Goal: Information Seeking & Learning: Understand process/instructions

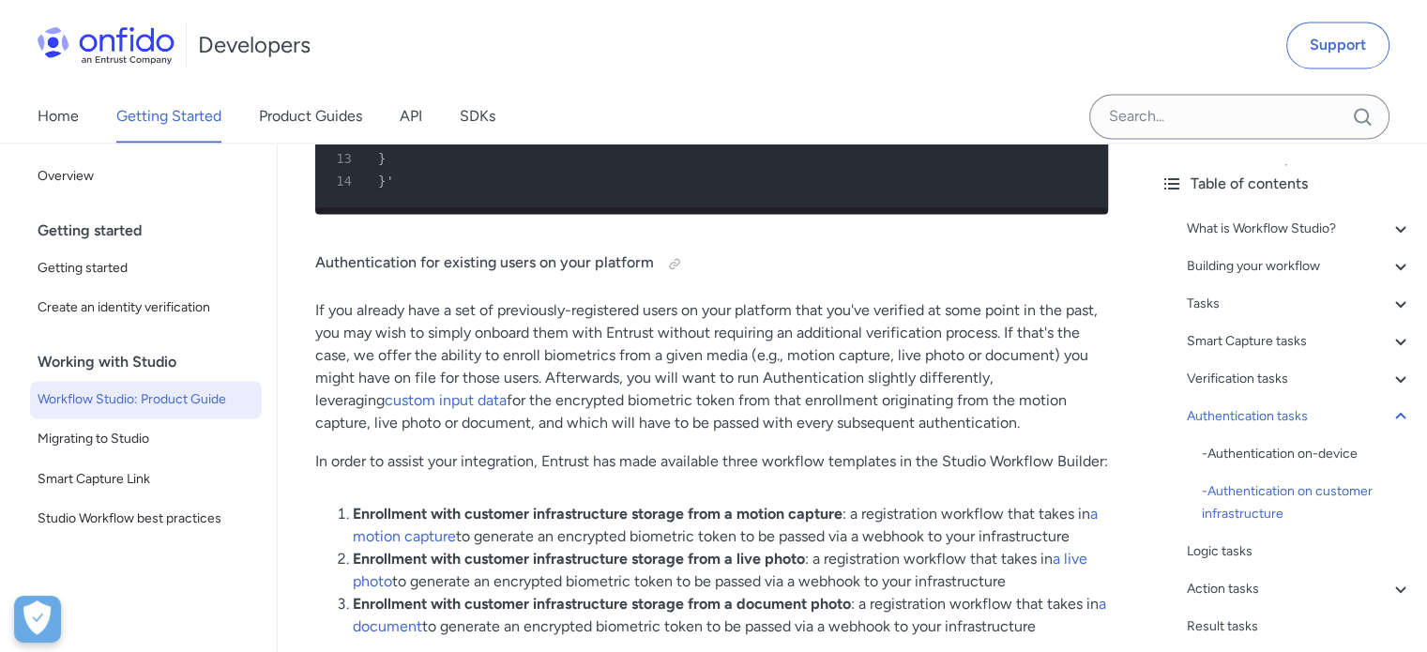
scroll to position [24616, 0]
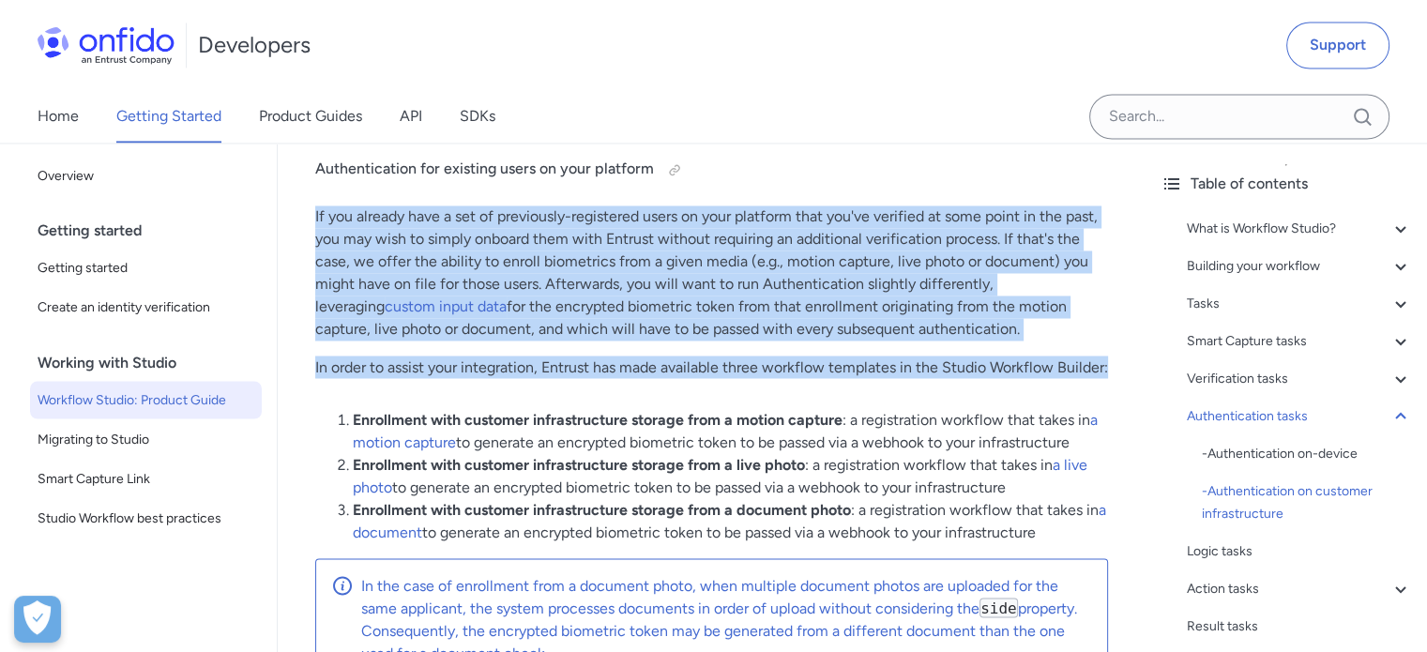
drag, startPoint x: 384, startPoint y: 398, endPoint x: 284, endPoint y: 236, distance: 189.5
copy div "If you already have a set of previously-registered users on your platform that …"
click at [820, 378] on p "In order to assist your integration, Entrust has made available three workflow …" at bounding box center [711, 366] width 793 height 23
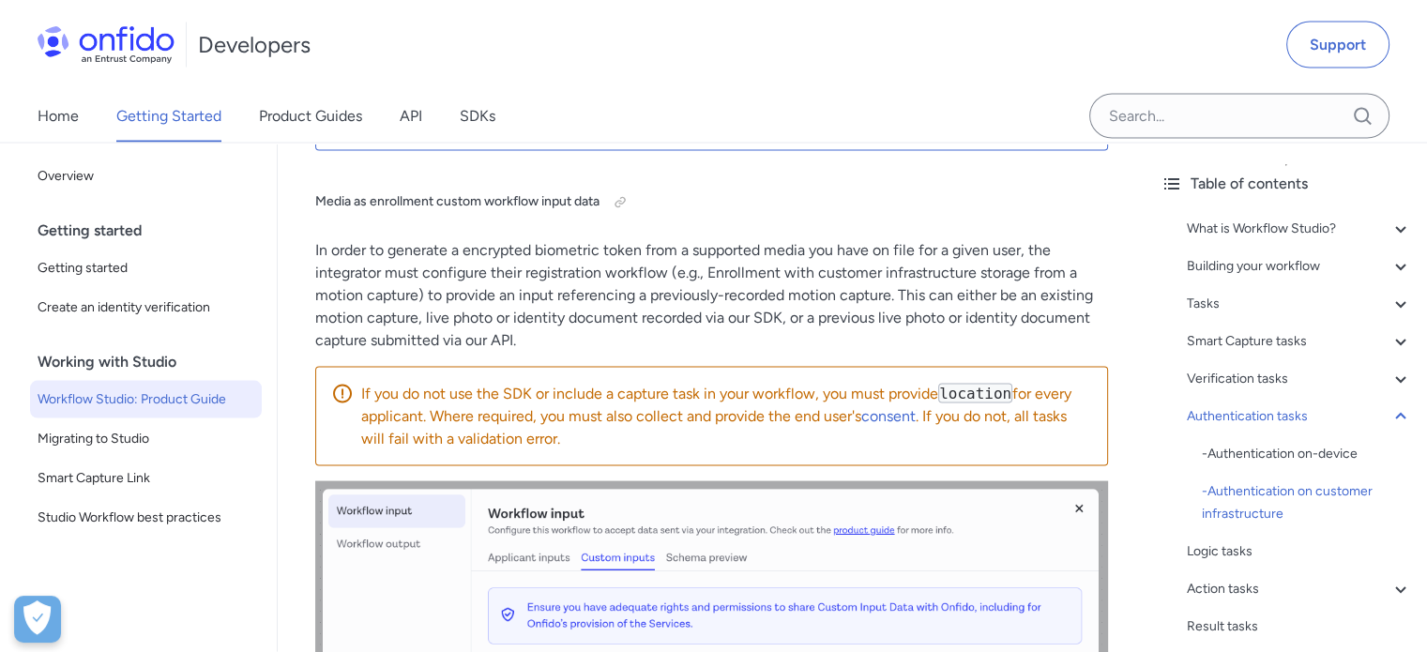
scroll to position [25179, 0]
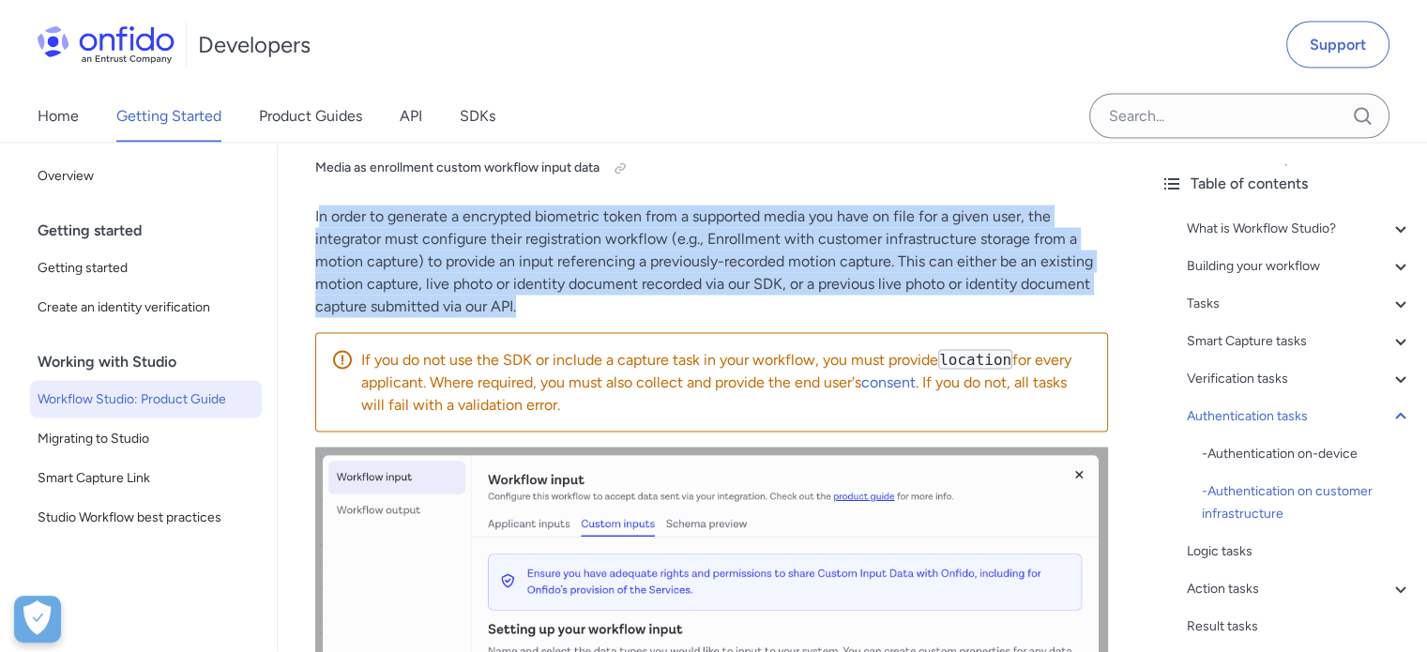
drag, startPoint x: 581, startPoint y: 361, endPoint x: 317, endPoint y: 259, distance: 282.7
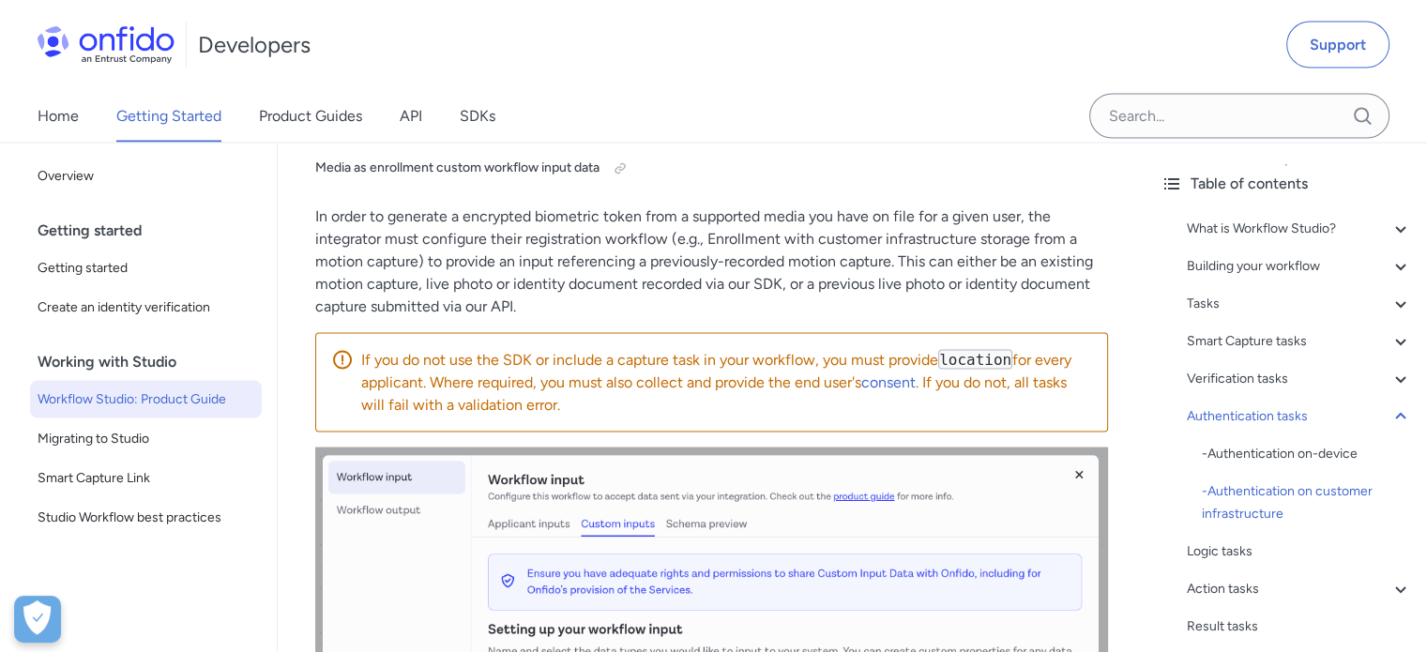
drag, startPoint x: 363, startPoint y: 263, endPoint x: 310, endPoint y: 258, distance: 53.7
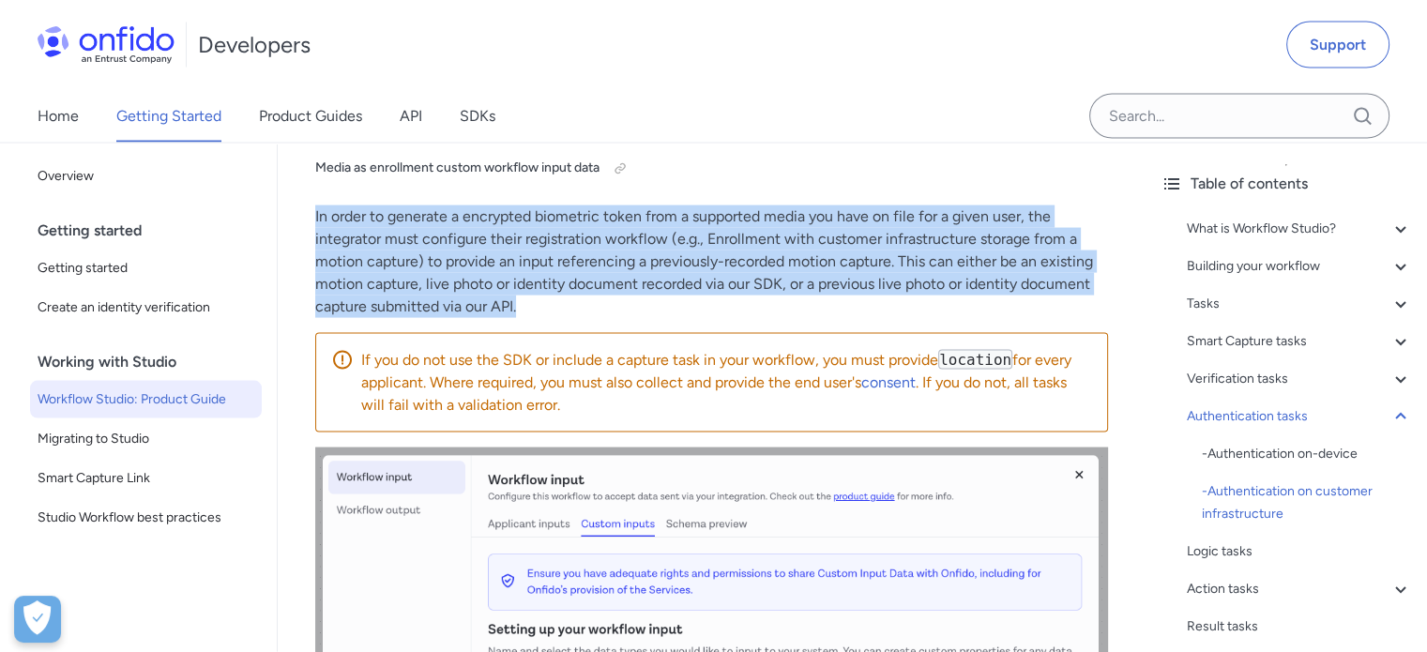
drag, startPoint x: 315, startPoint y: 249, endPoint x: 535, endPoint y: 337, distance: 236.5
click at [535, 318] on p "In order to generate a encrypted biometric token from a supported media you hav…" at bounding box center [711, 261] width 793 height 113
copy p "In order to generate a encrypted biometric token from a supported media you hav…"
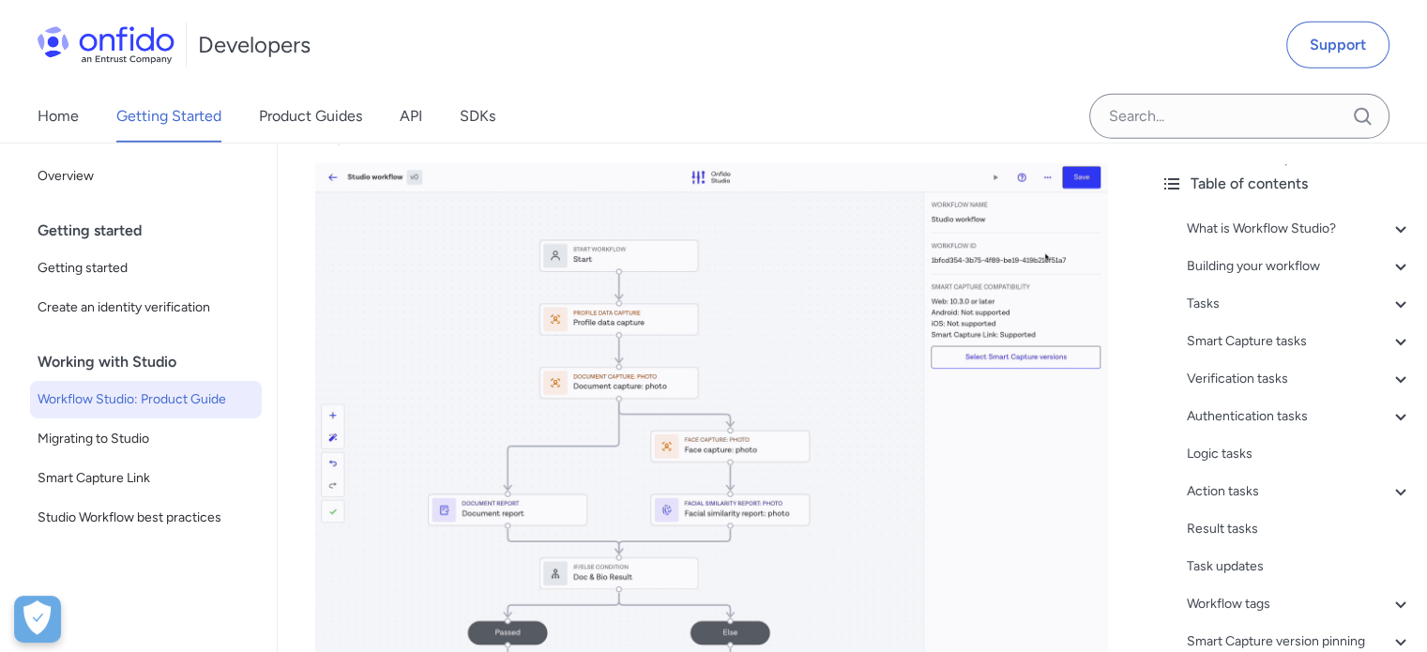
scroll to position [41687, 0]
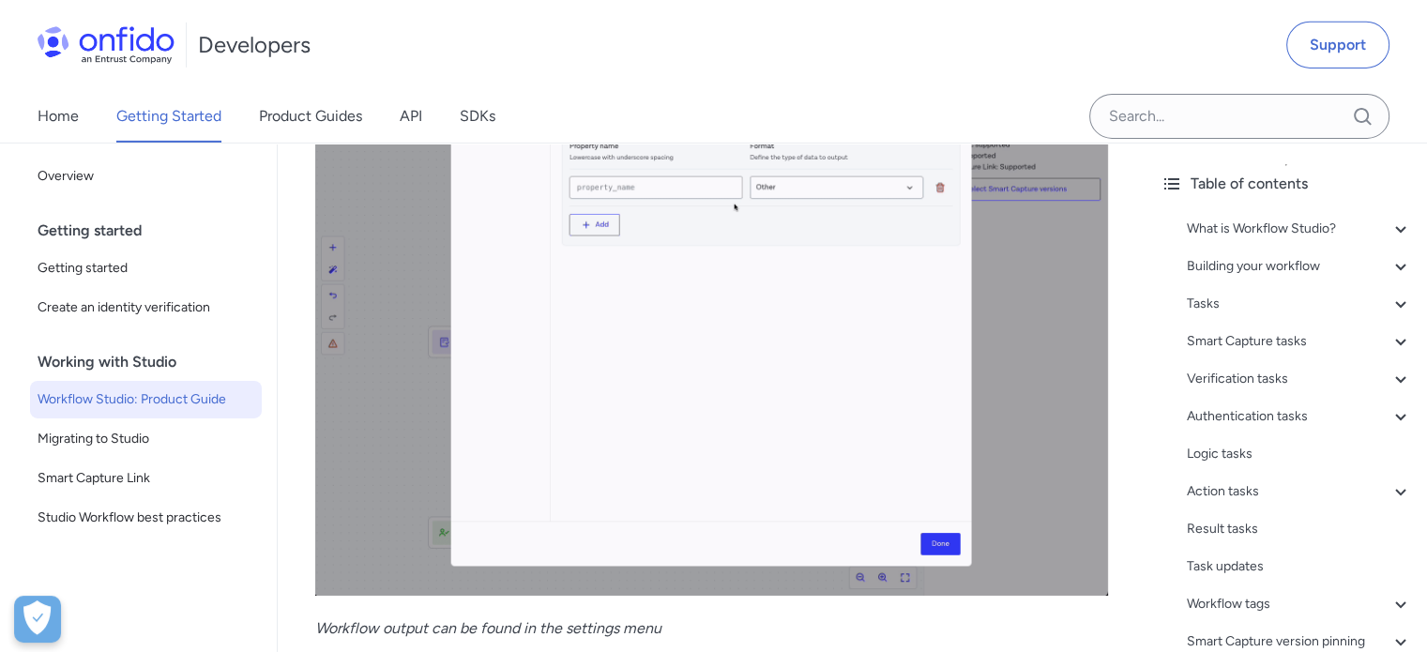
click at [811, 383] on img at bounding box center [711, 295] width 793 height 600
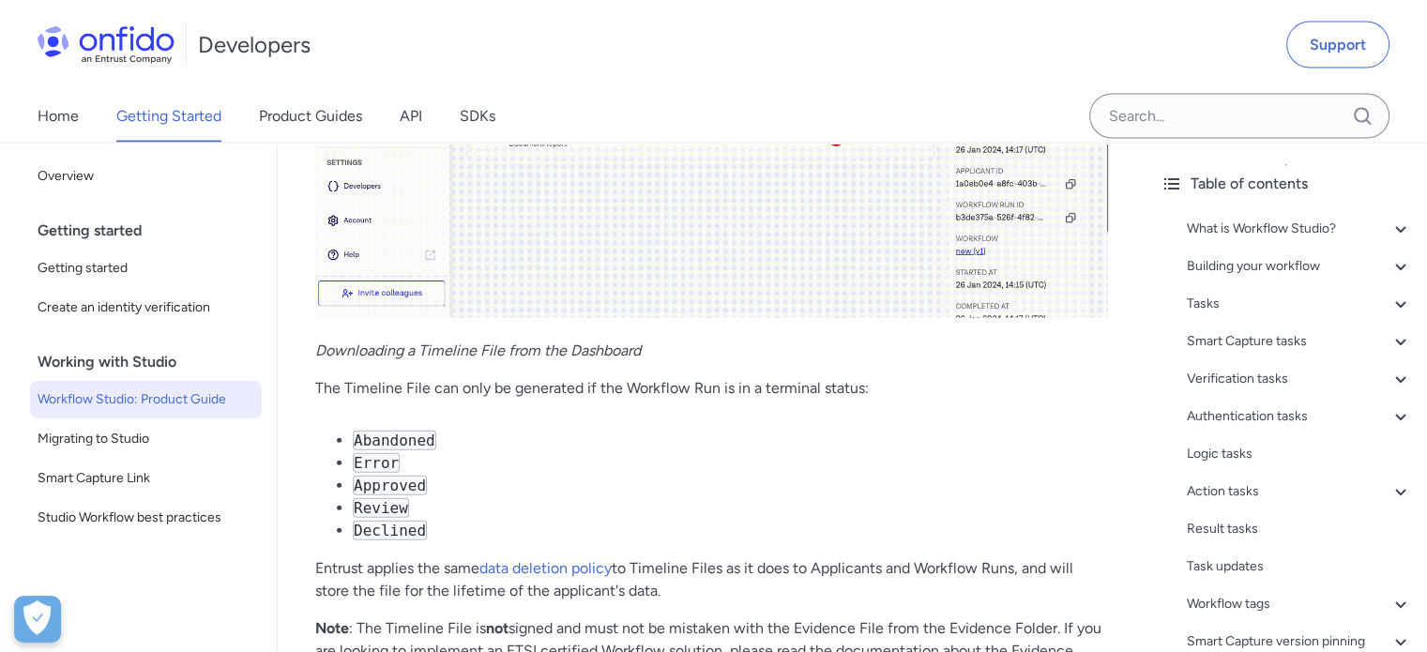
scroll to position [46935, 0]
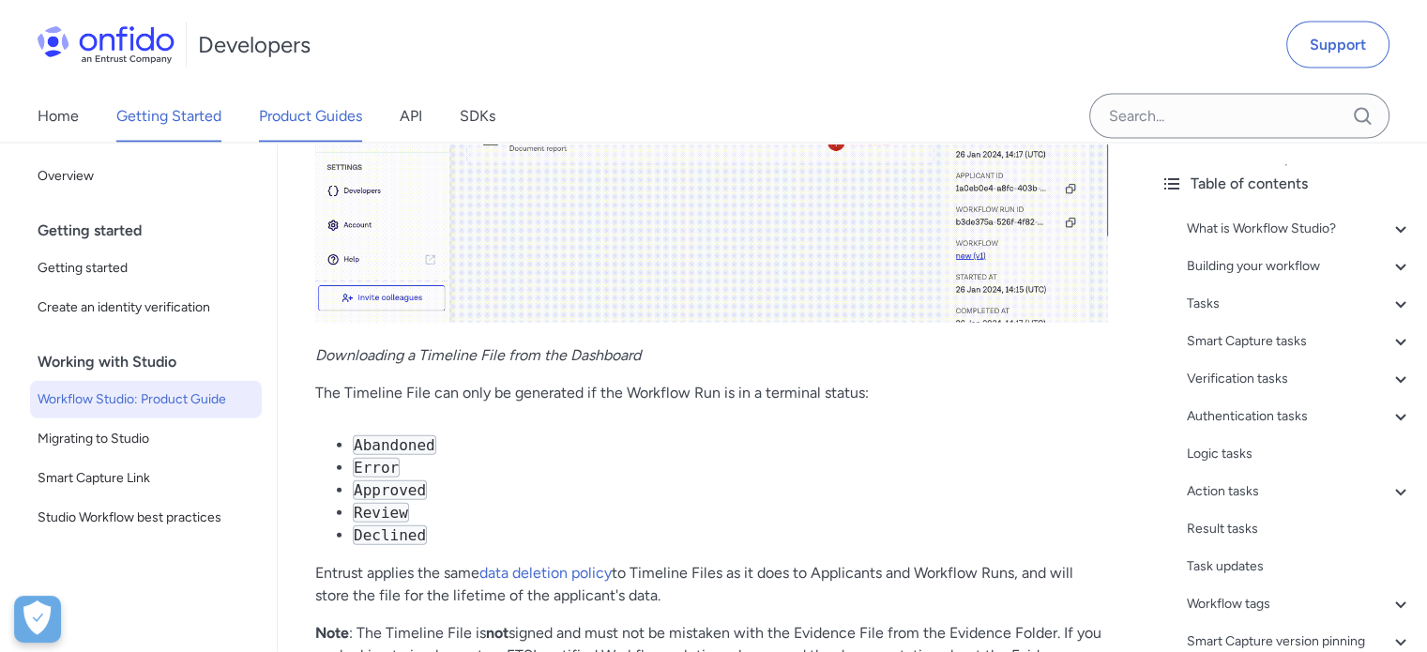
click at [320, 118] on link "Product Guides" at bounding box center [310, 116] width 103 height 53
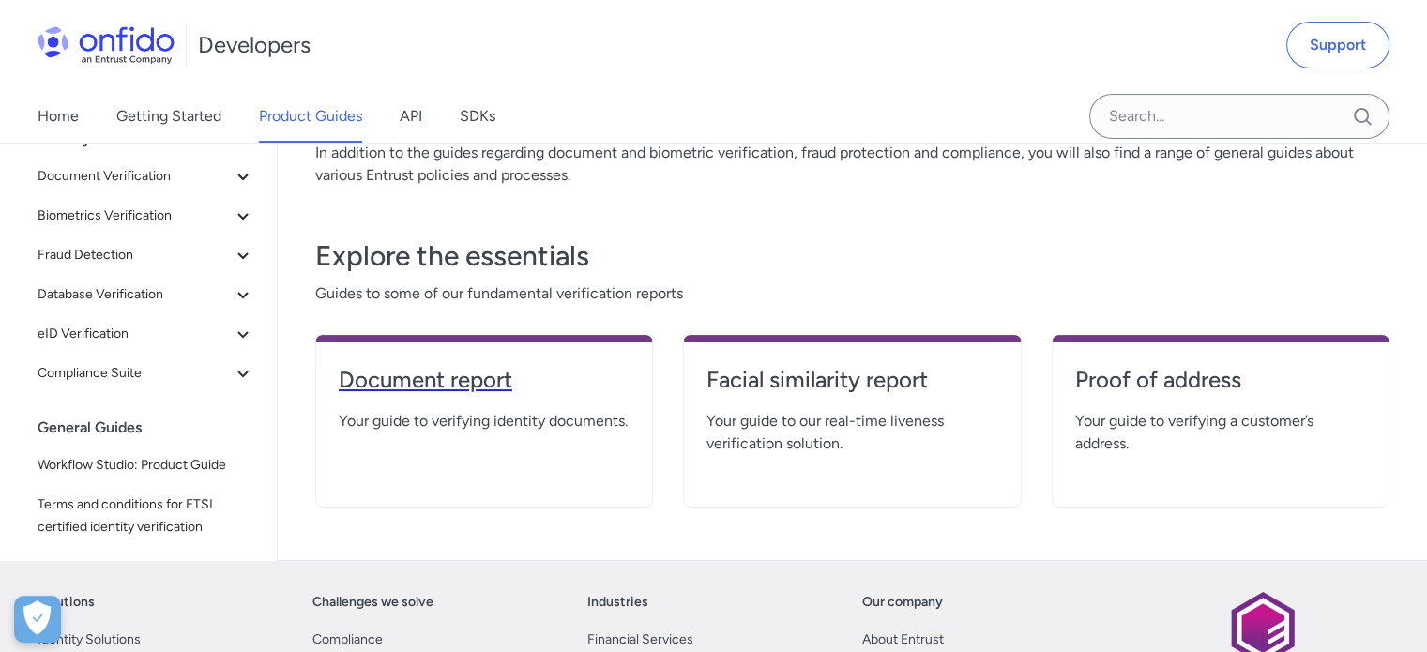
click at [507, 380] on h4 "Document report" at bounding box center [484, 380] width 291 height 30
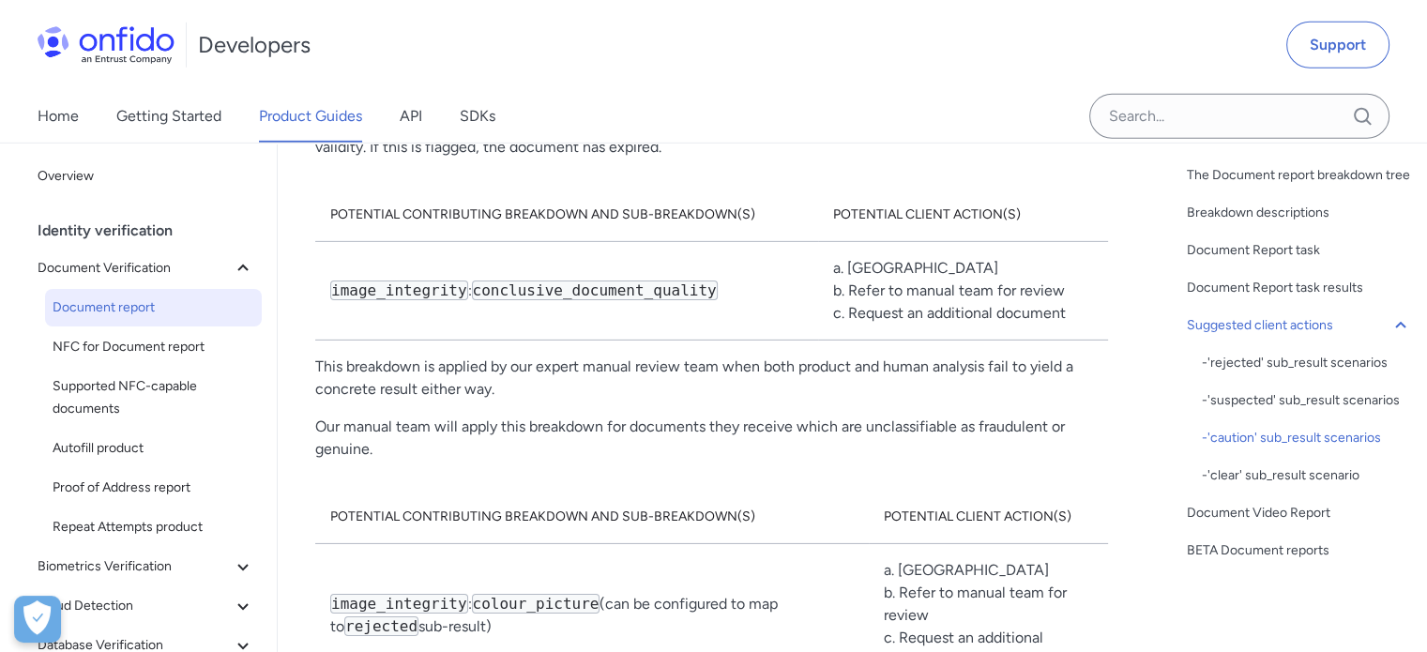
scroll to position [13132, 0]
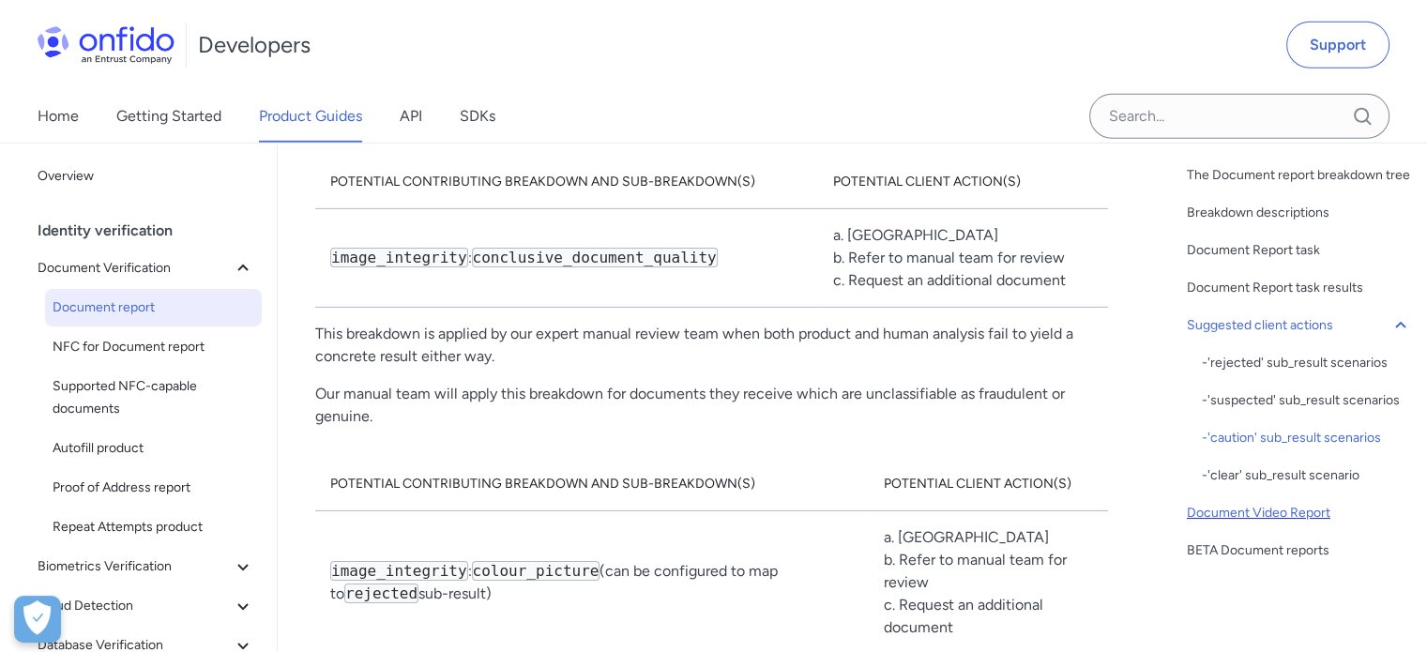
click at [1212, 512] on div "Document Video Report" at bounding box center [1299, 513] width 225 height 23
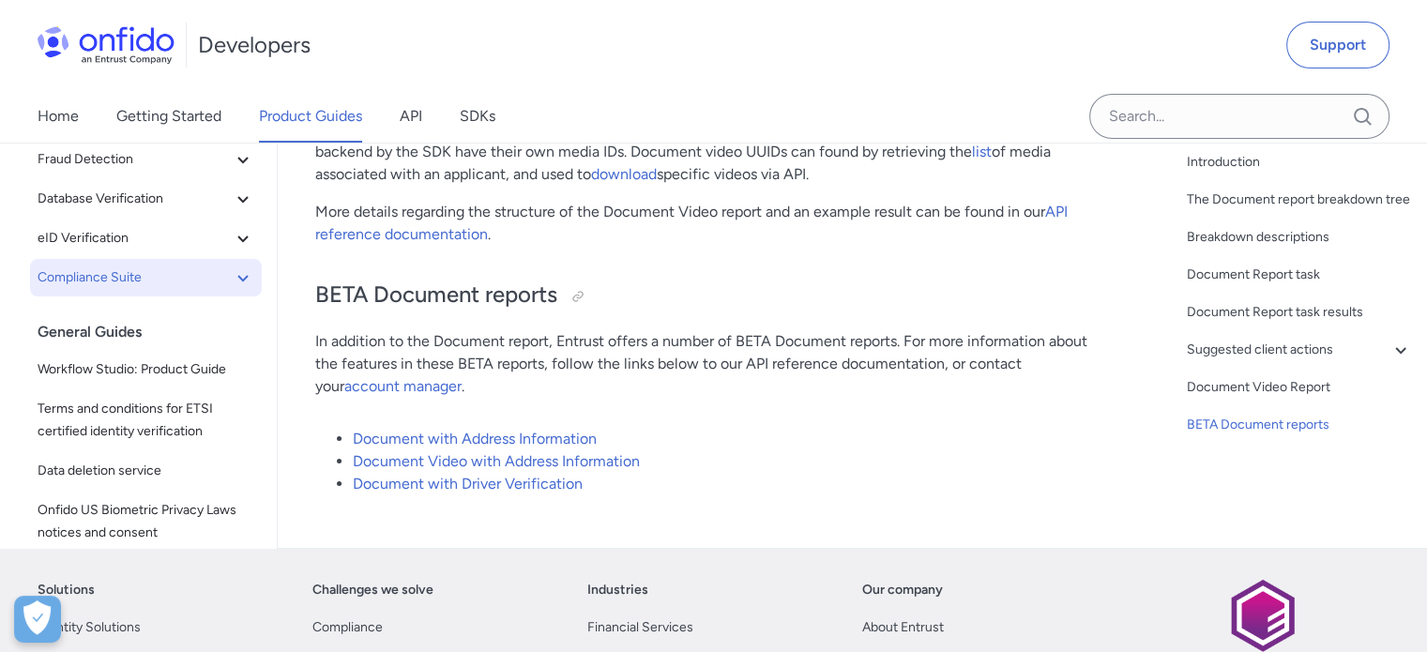
scroll to position [375, 0]
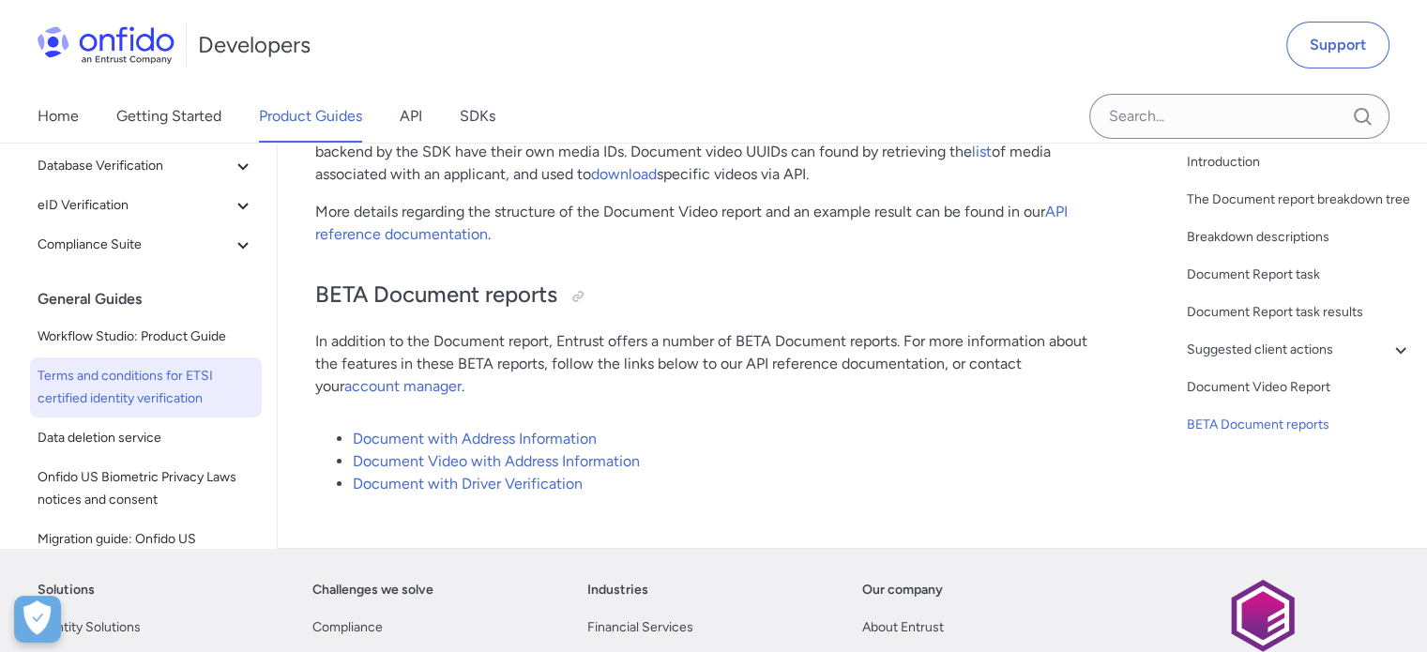
click at [188, 391] on span "Terms and conditions for ETSI certified identity verification" at bounding box center [146, 387] width 217 height 45
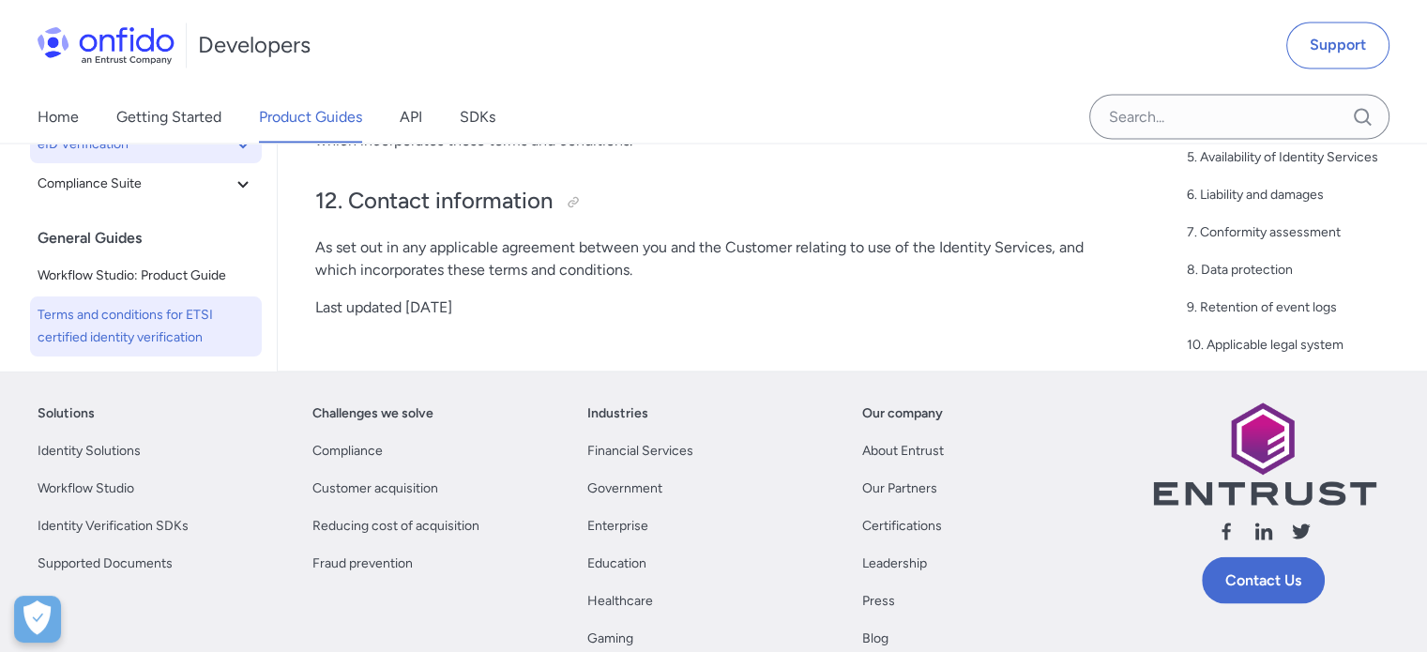
scroll to position [3377, 0]
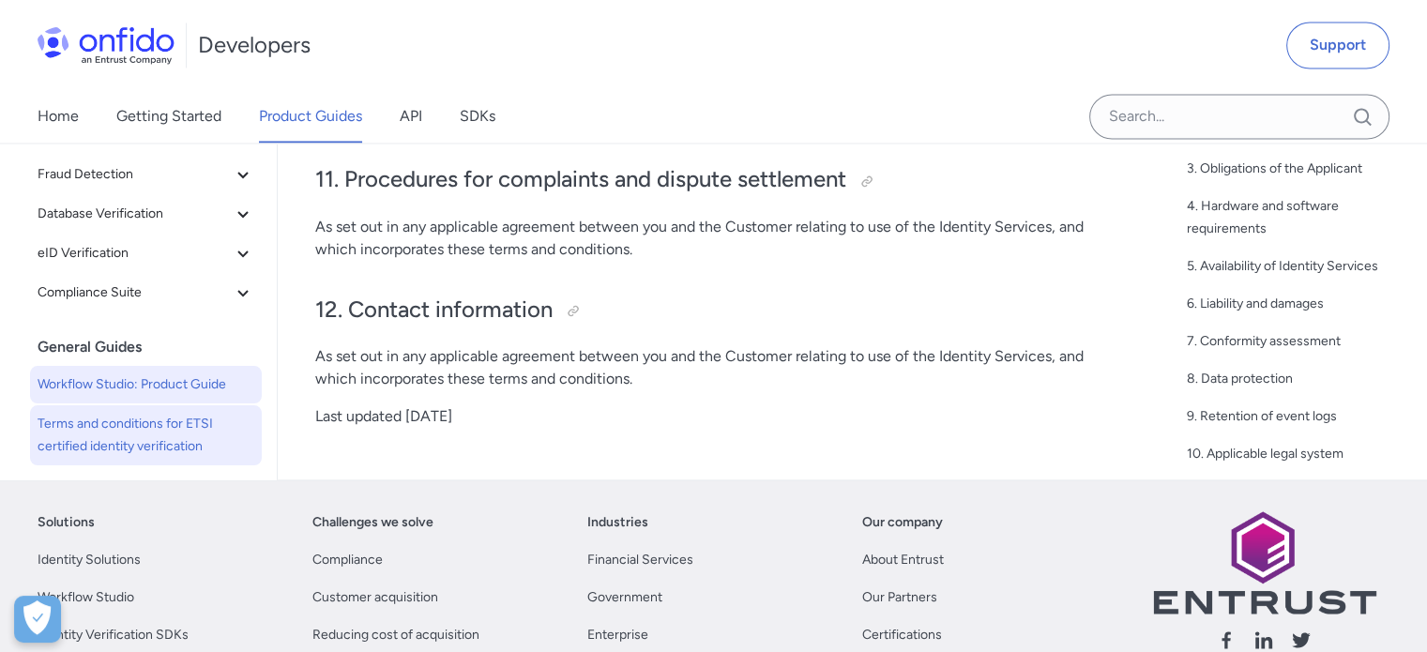
click at [145, 396] on span "Workflow Studio: Product Guide" at bounding box center [146, 384] width 217 height 23
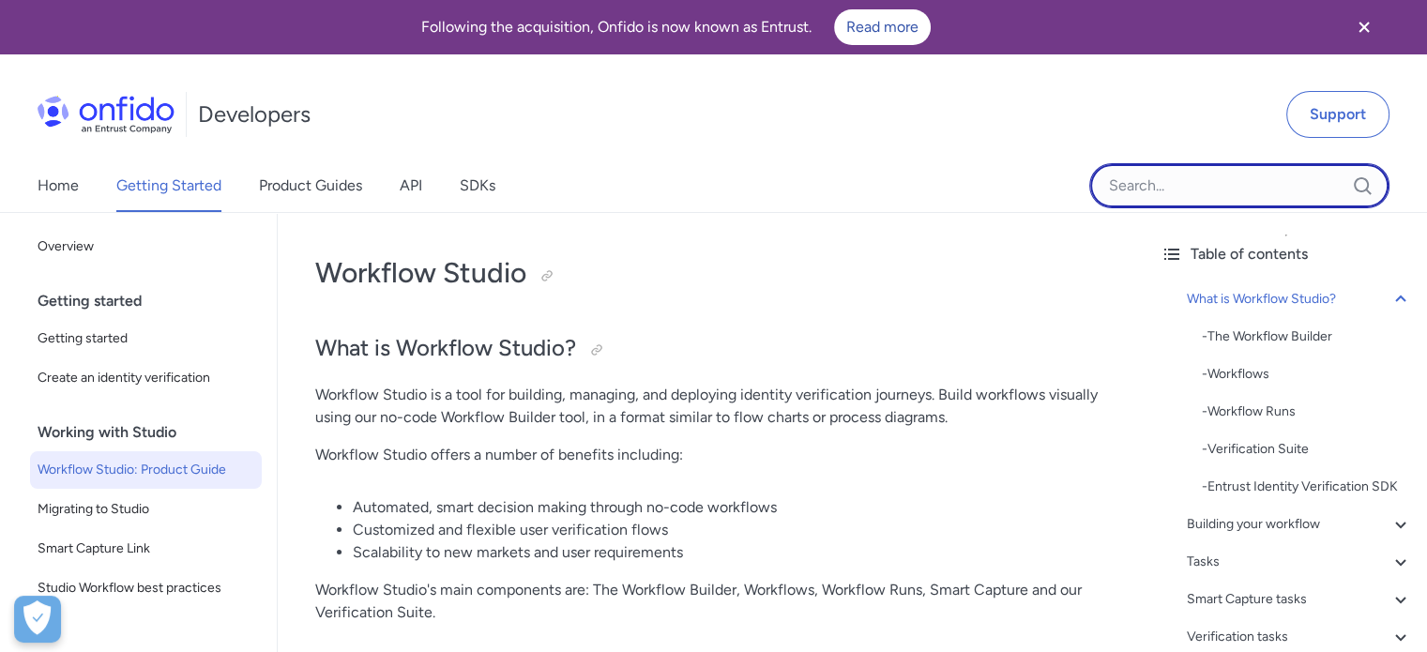
click at [1228, 189] on input "Onfido search input field" at bounding box center [1239, 185] width 300 height 45
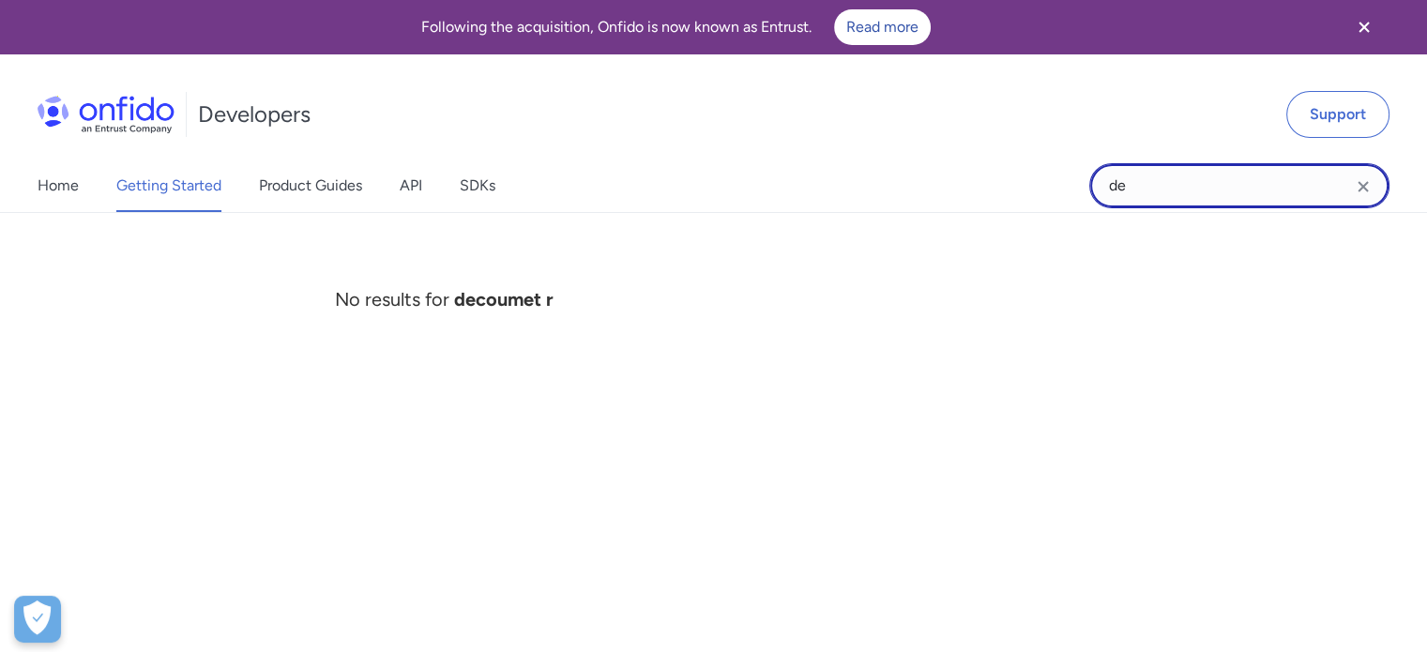
type input "d"
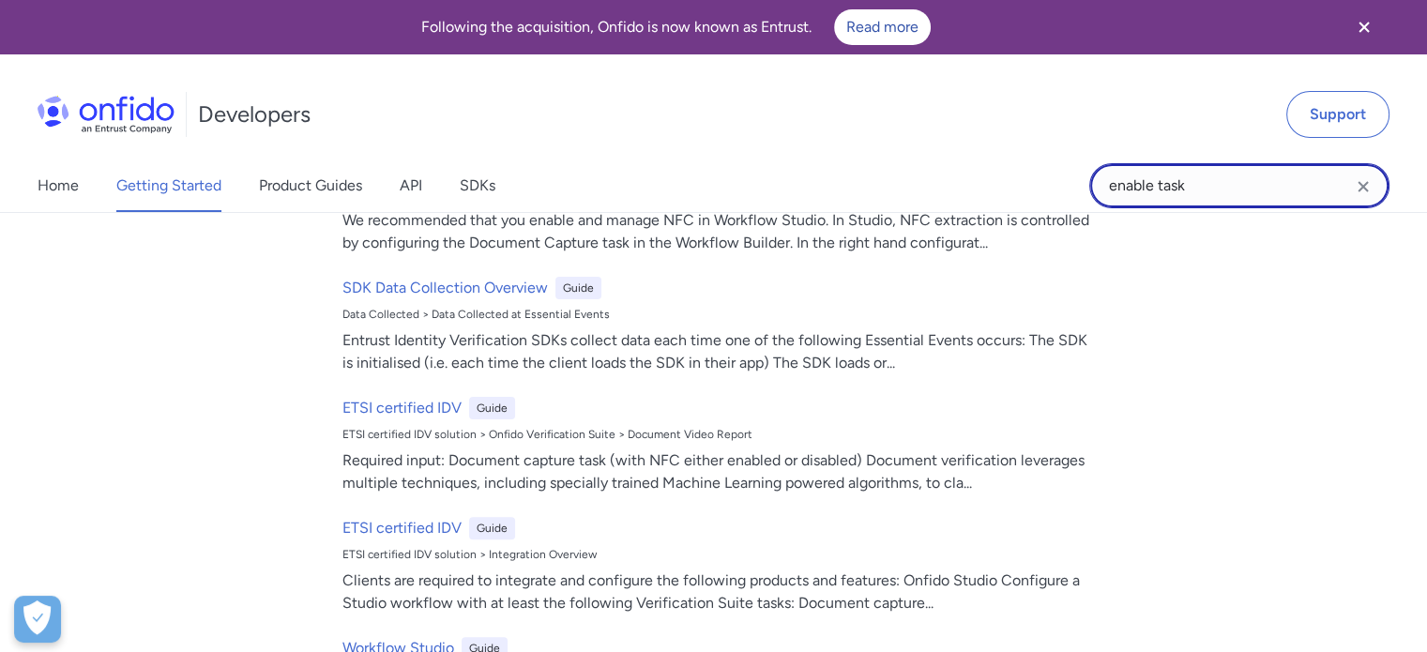
scroll to position [750, 0]
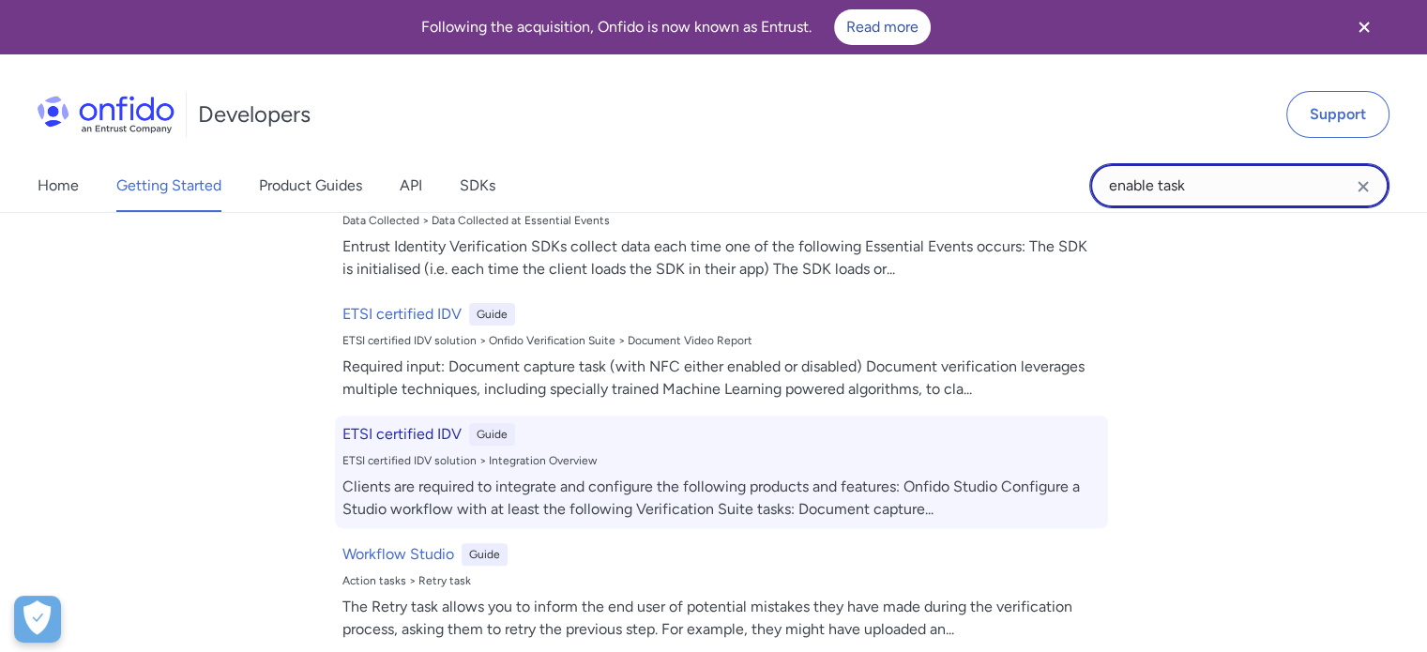
type input "enable task"
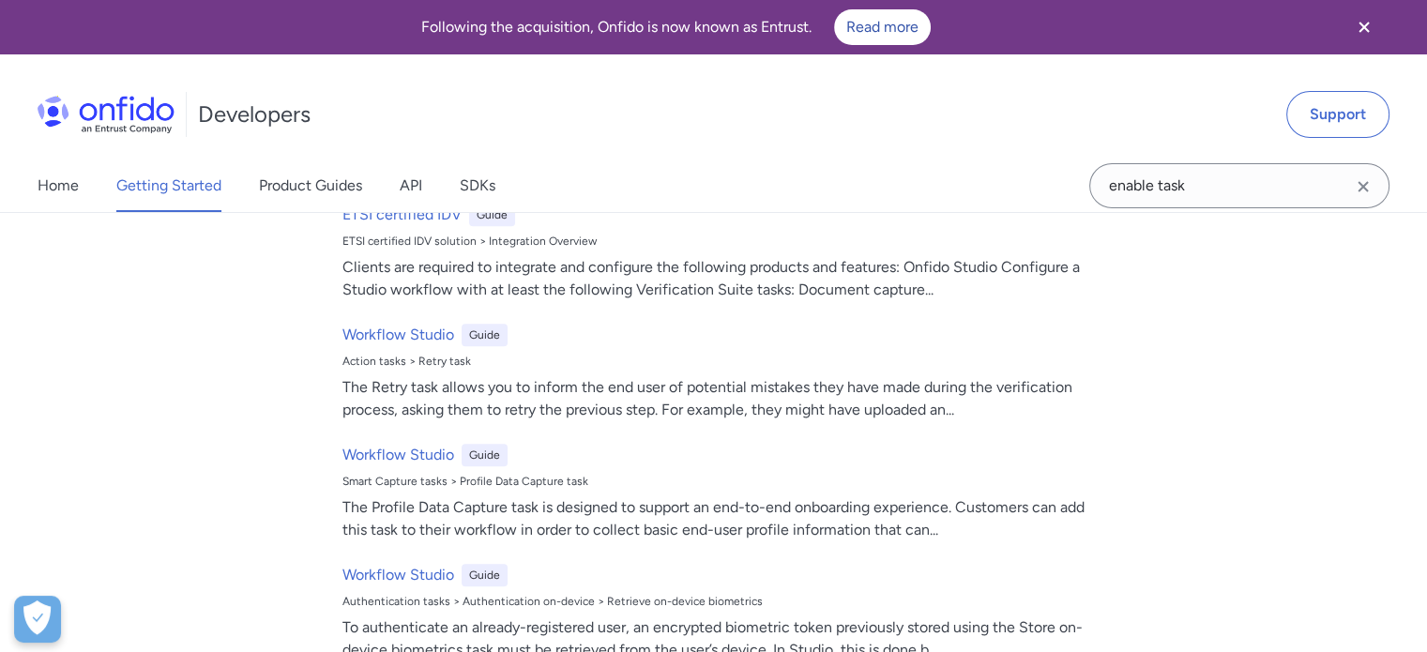
scroll to position [938, 0]
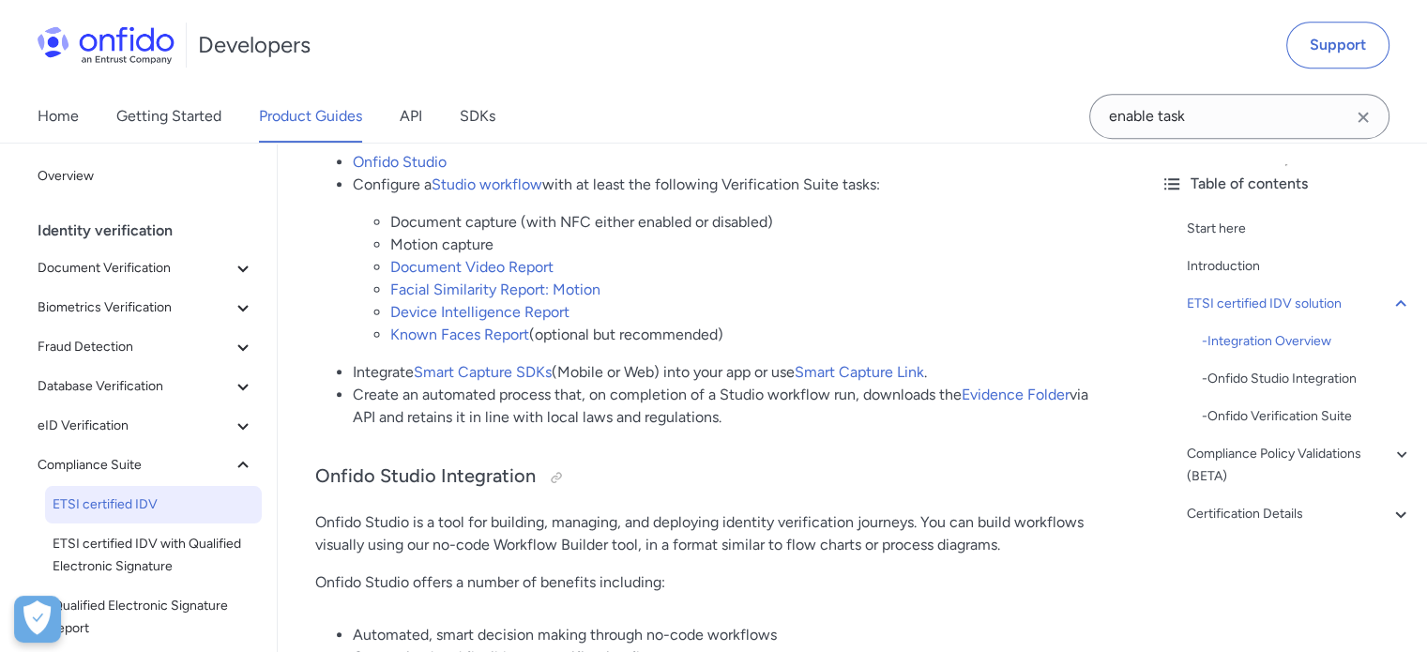
scroll to position [922, 0]
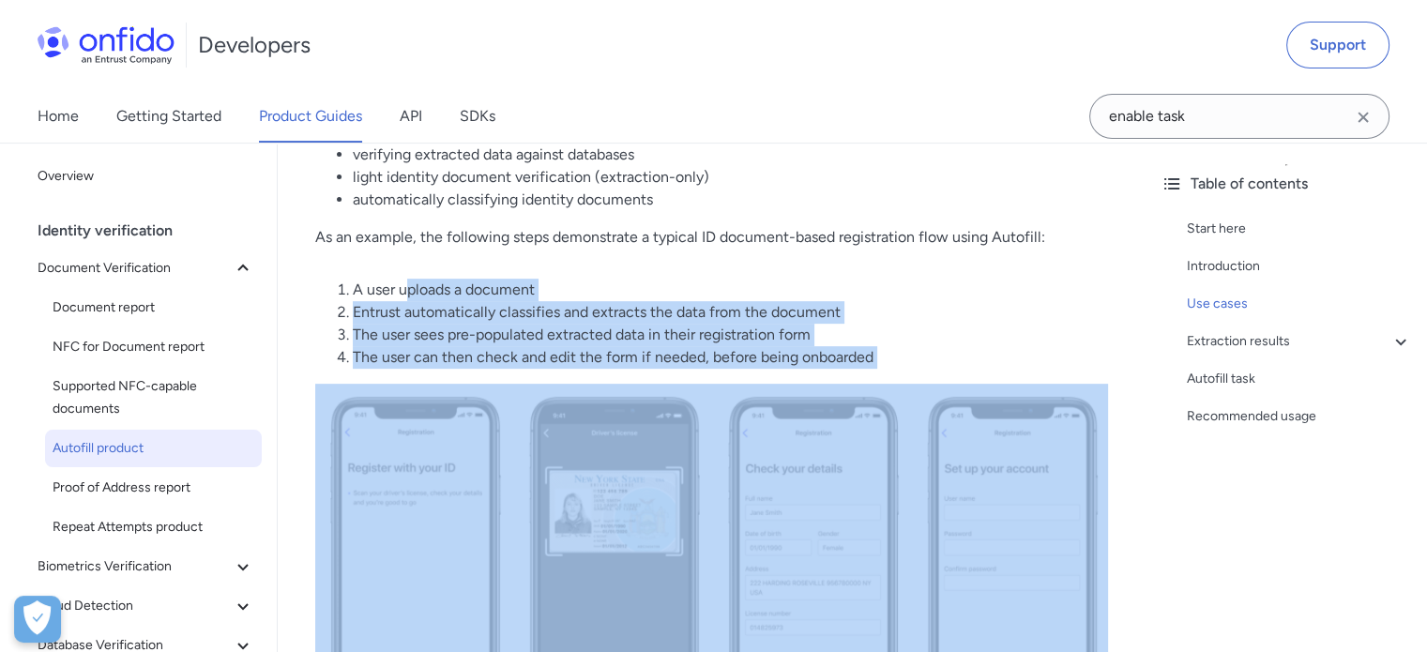
scroll to position [657, 0]
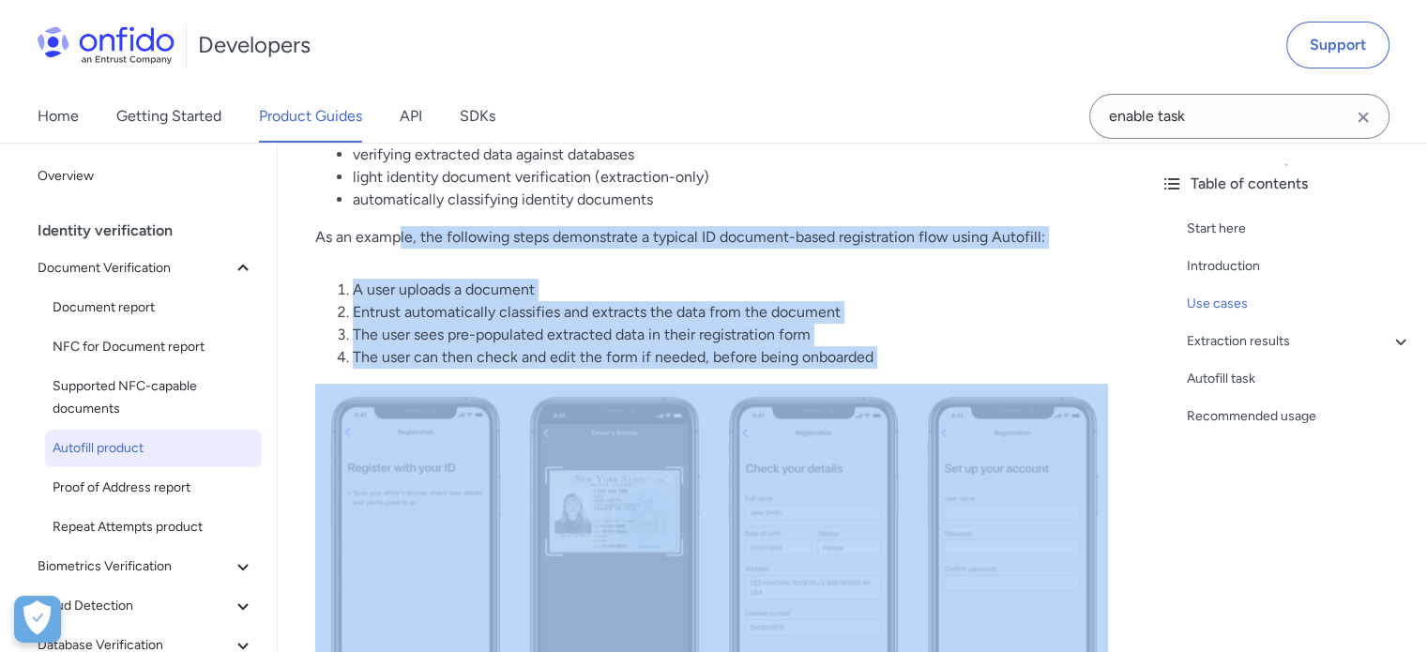
drag, startPoint x: 976, startPoint y: 310, endPoint x: 396, endPoint y: 243, distance: 584.5
click at [540, 279] on li "A user uploads a document" at bounding box center [730, 290] width 755 height 23
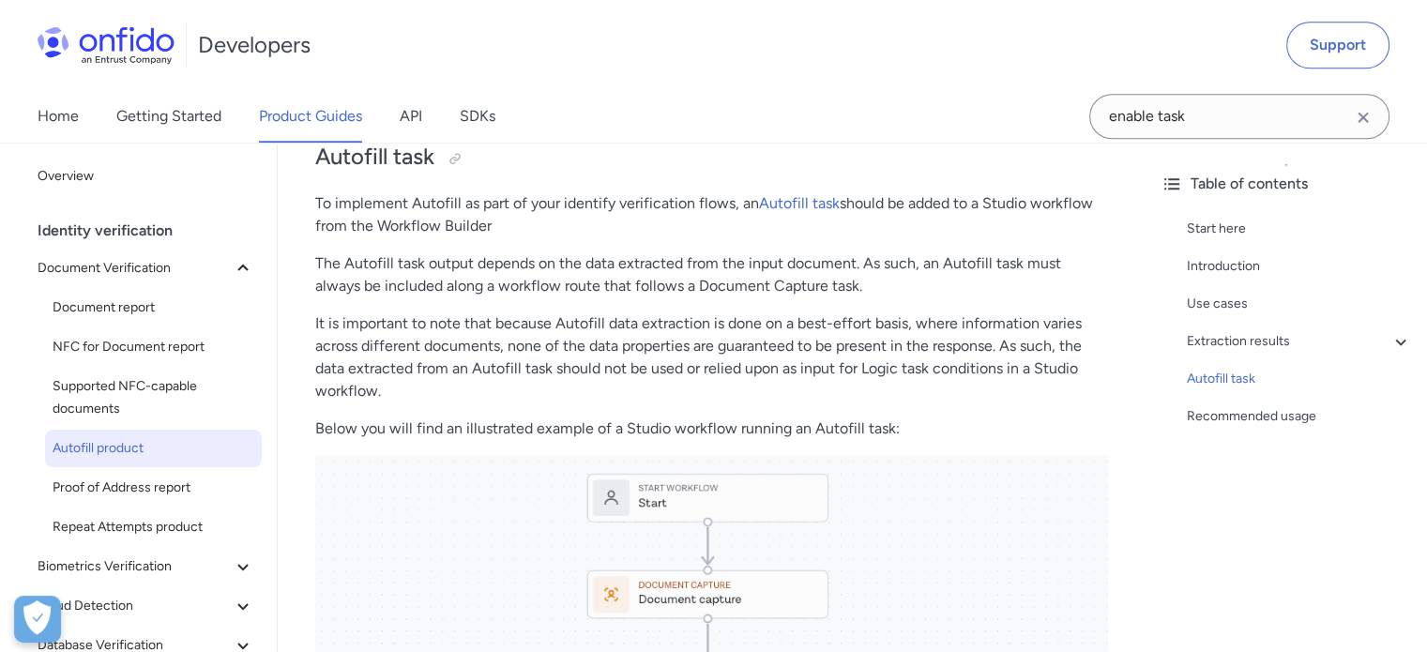
scroll to position [1970, 0]
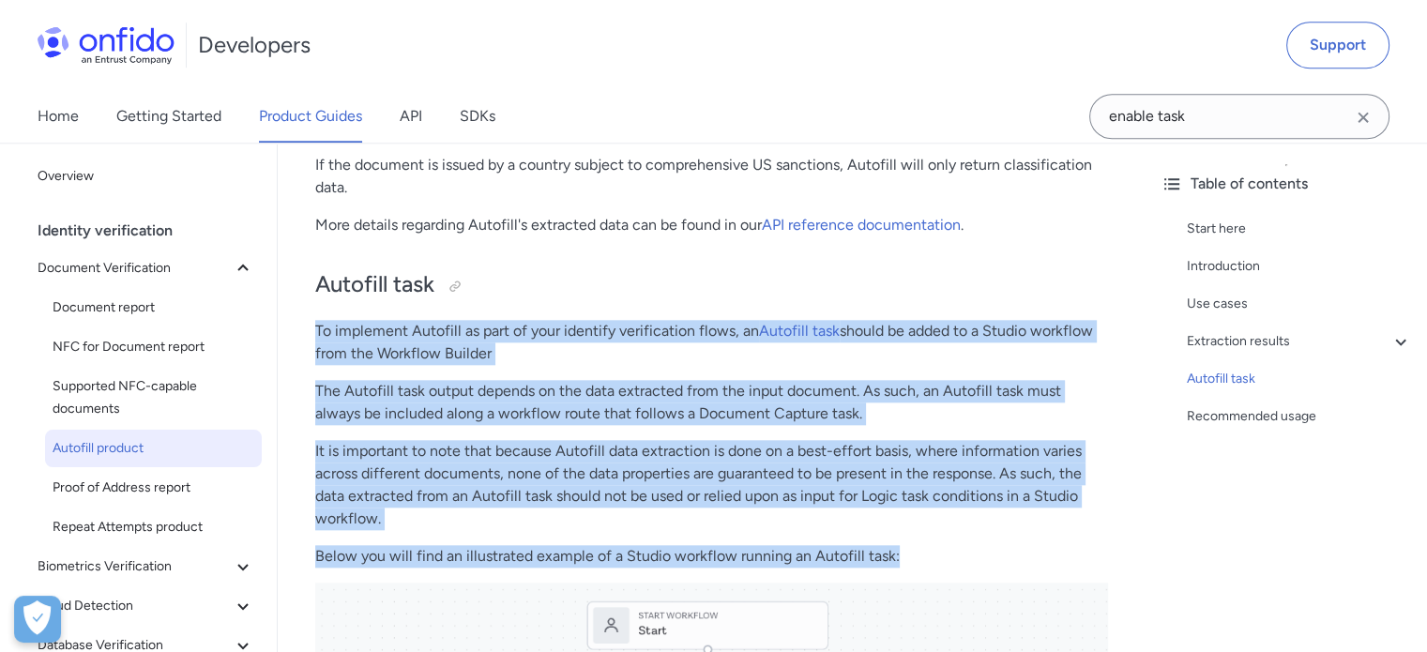
drag, startPoint x: 910, startPoint y: 369, endPoint x: 314, endPoint y: 329, distance: 596.9
click at [314, 329] on div "Autofill product Start here This guide presents a technical overview of Entrust…" at bounding box center [712, 62] width 868 height 3639
copy div "To implement Autofill as part of your identify verification flows, an Autofill …"
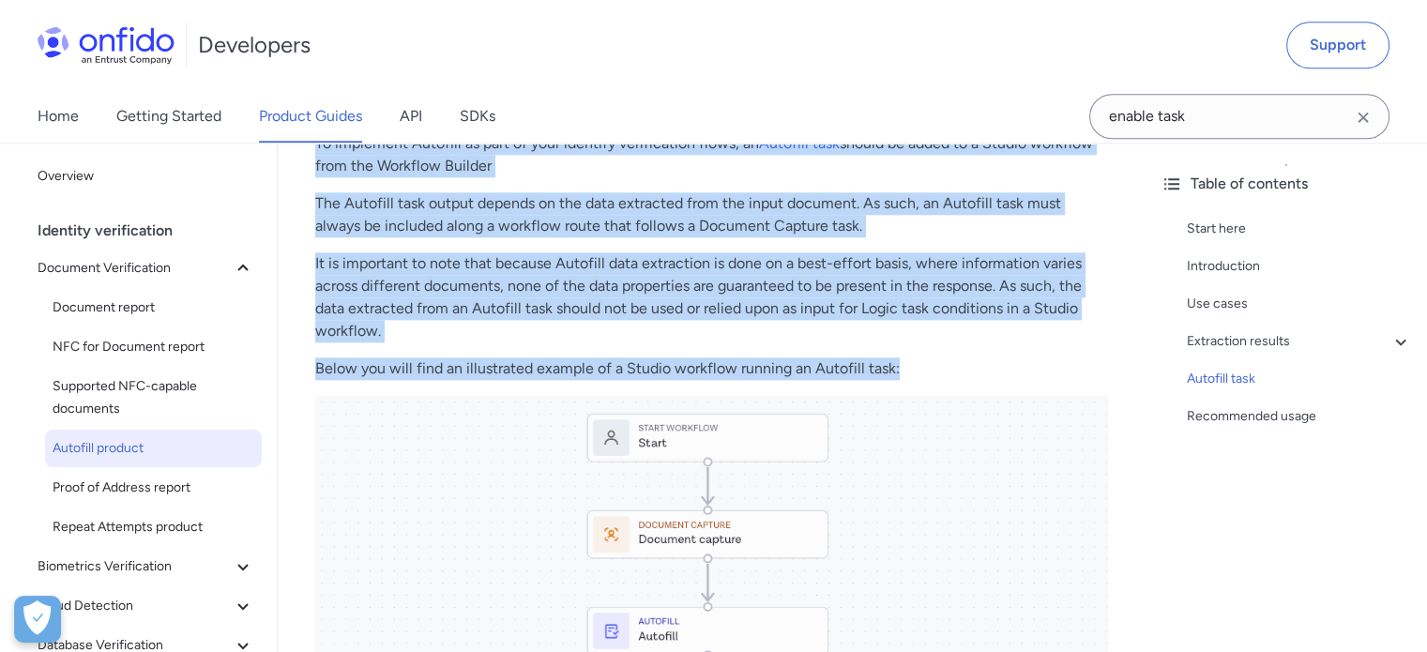
click at [747, 315] on p "It is important to note that because Autofill data extraction is done on a best…" at bounding box center [711, 297] width 793 height 90
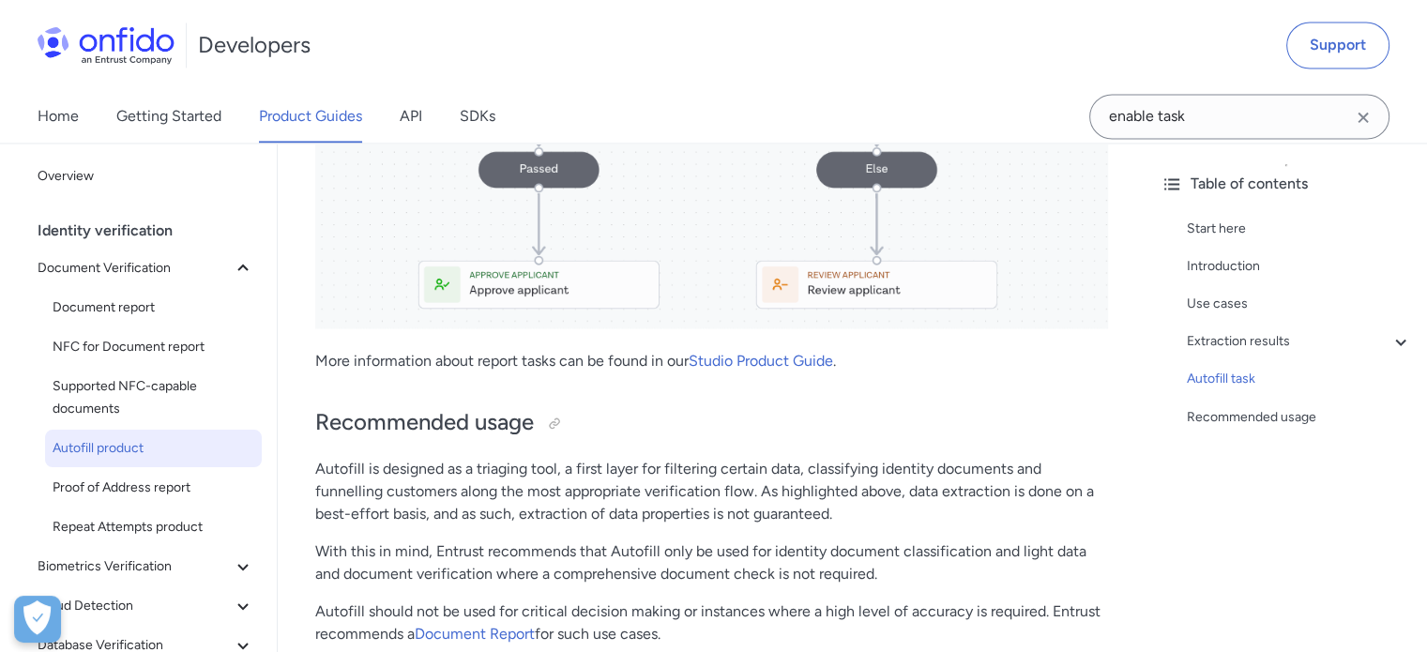
scroll to position [3189, 0]
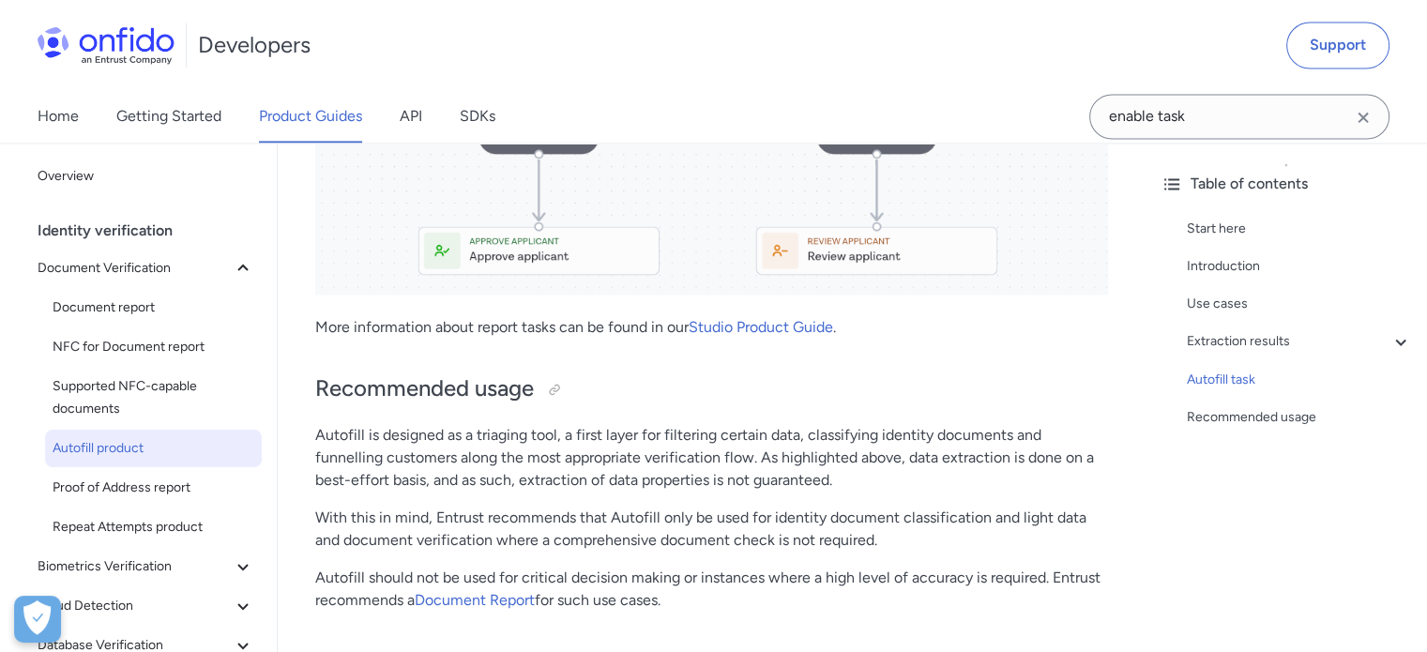
drag, startPoint x: 795, startPoint y: 334, endPoint x: 706, endPoint y: 343, distance: 89.6
drag, startPoint x: 706, startPoint y: 343, endPoint x: 679, endPoint y: 361, distance: 32.5
drag, startPoint x: 679, startPoint y: 361, endPoint x: 741, endPoint y: 417, distance: 83.7
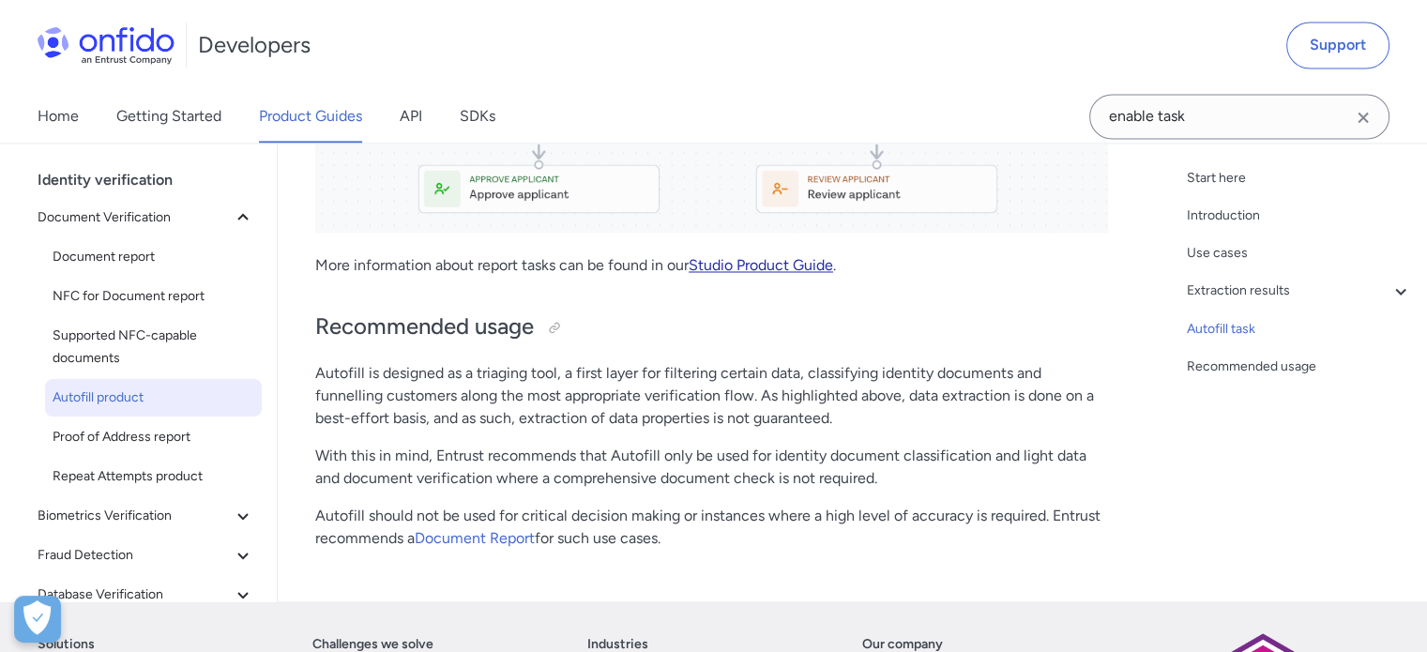
scroll to position [3283, 0]
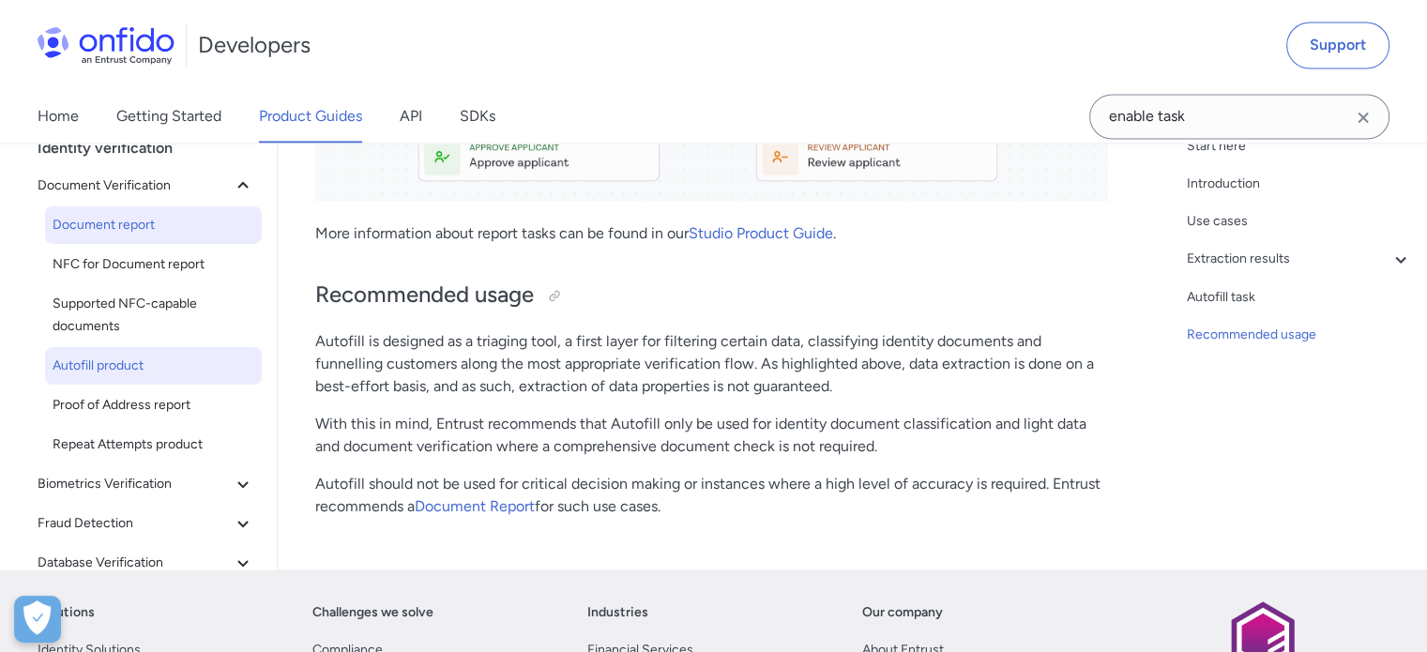
click at [143, 219] on span "Document report" at bounding box center [154, 225] width 202 height 23
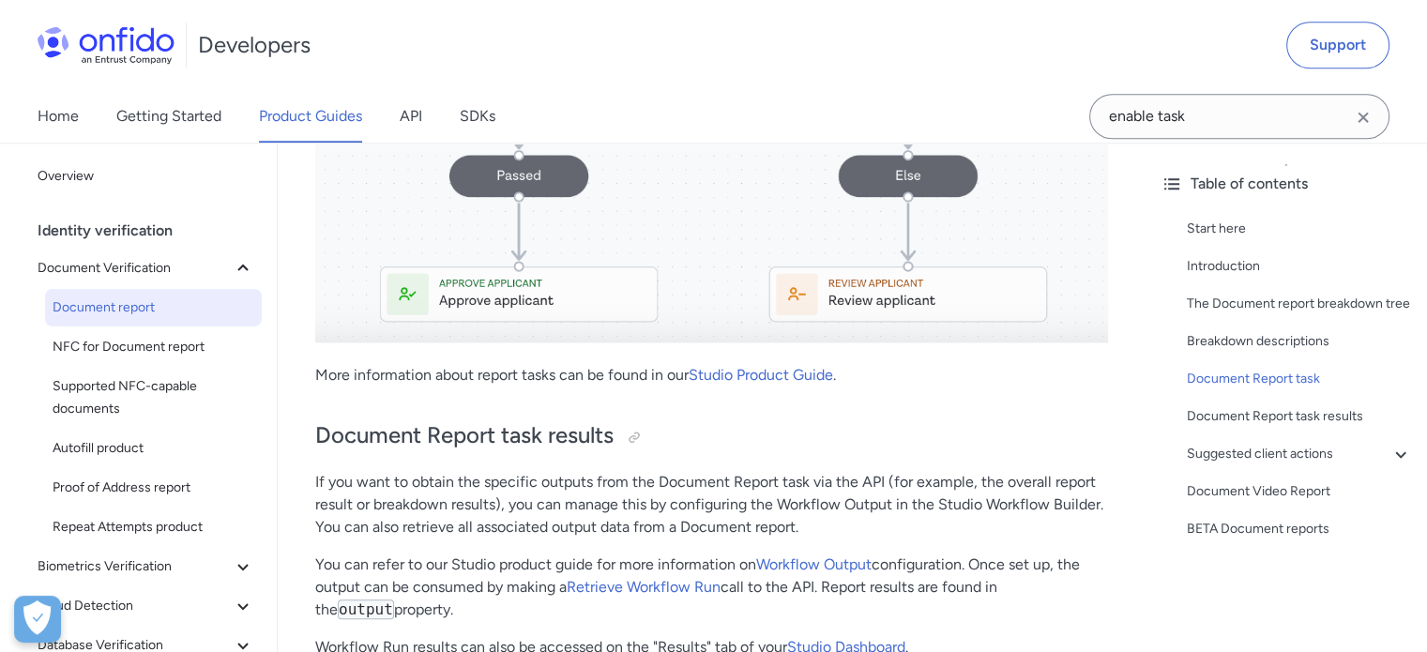
scroll to position [9192, 0]
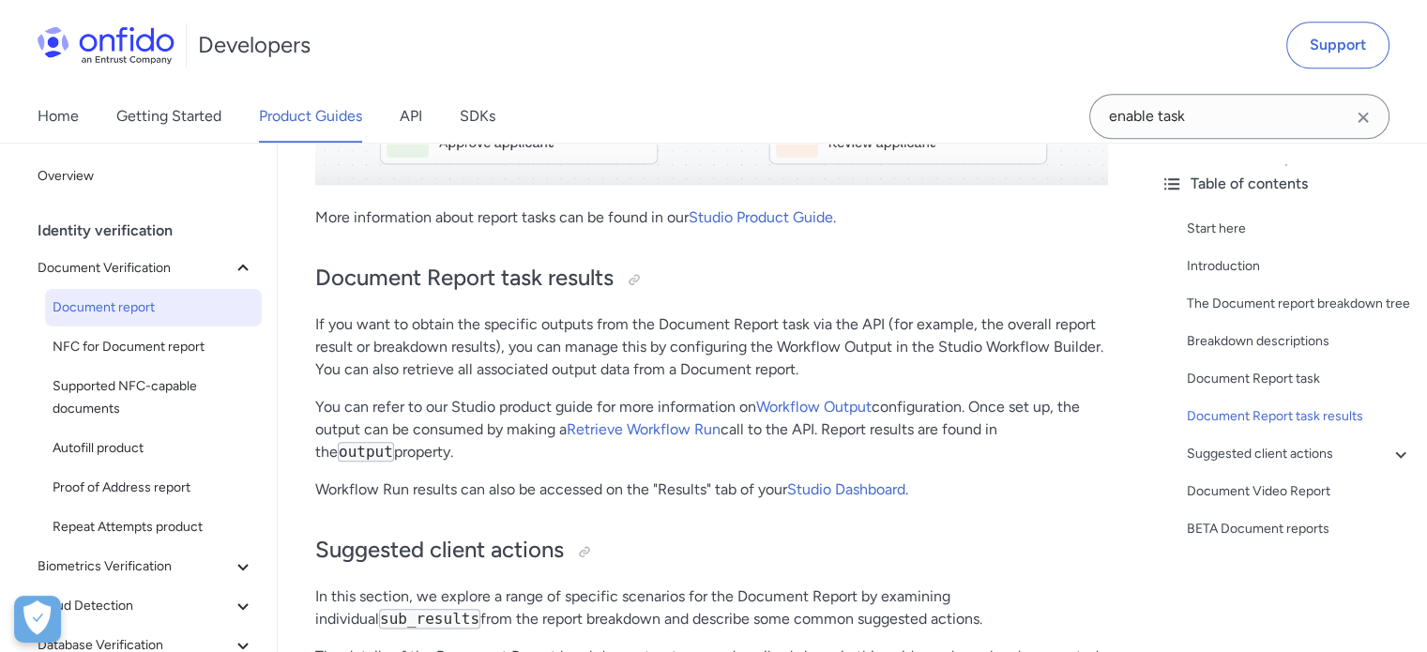
click at [961, 463] on p "You can refer to our Studio product guide for more information on Workflow Outp…" at bounding box center [711, 430] width 793 height 68
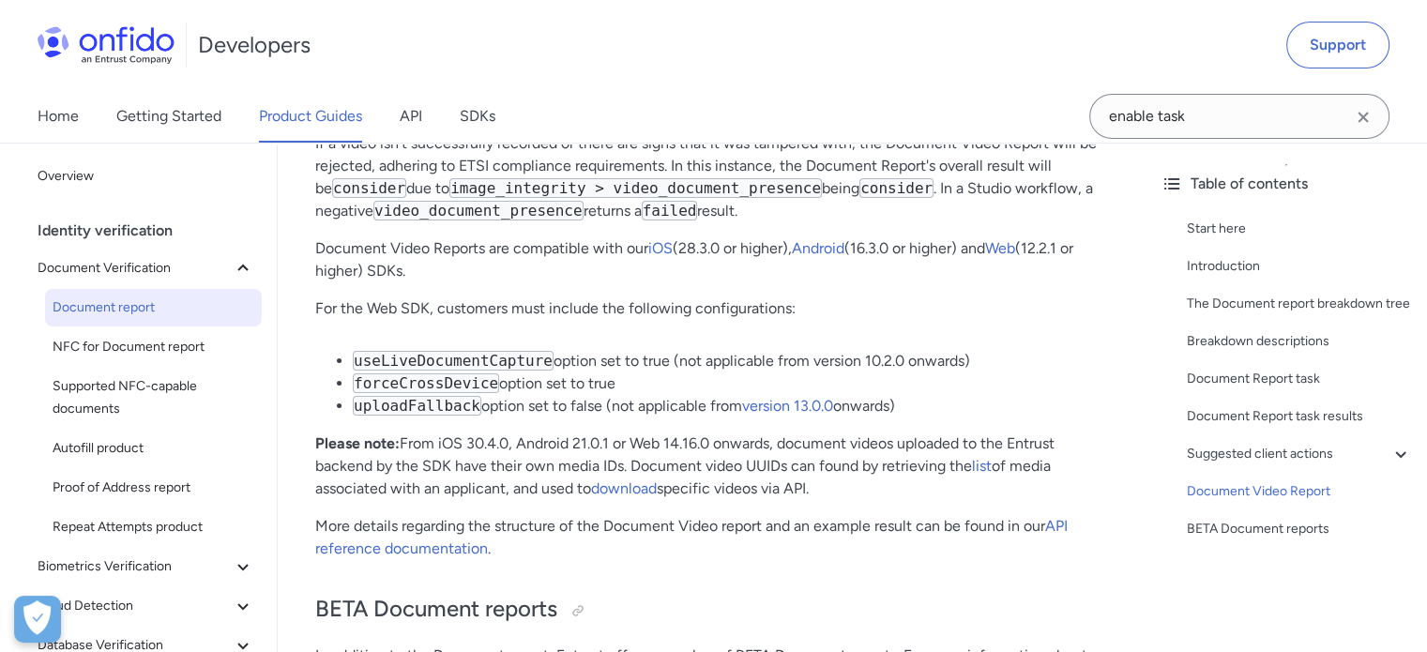
scroll to position [14070, 0]
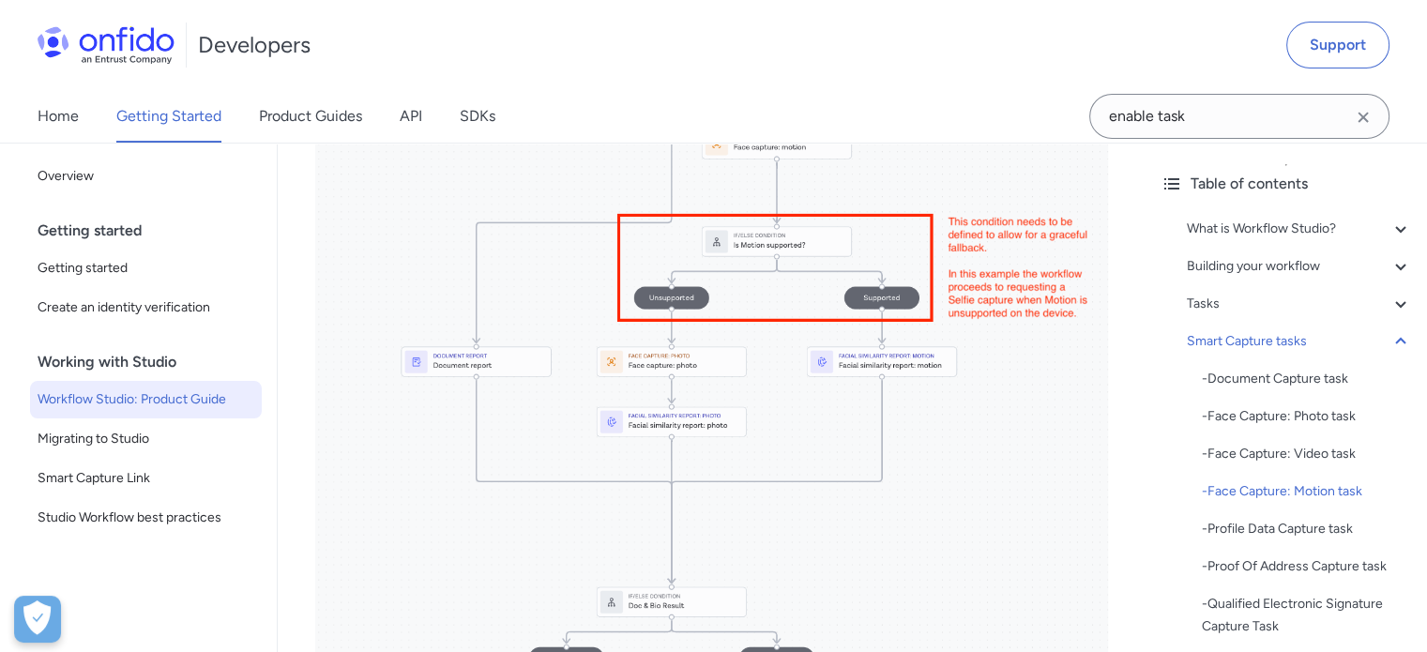
scroll to position [7504, 0]
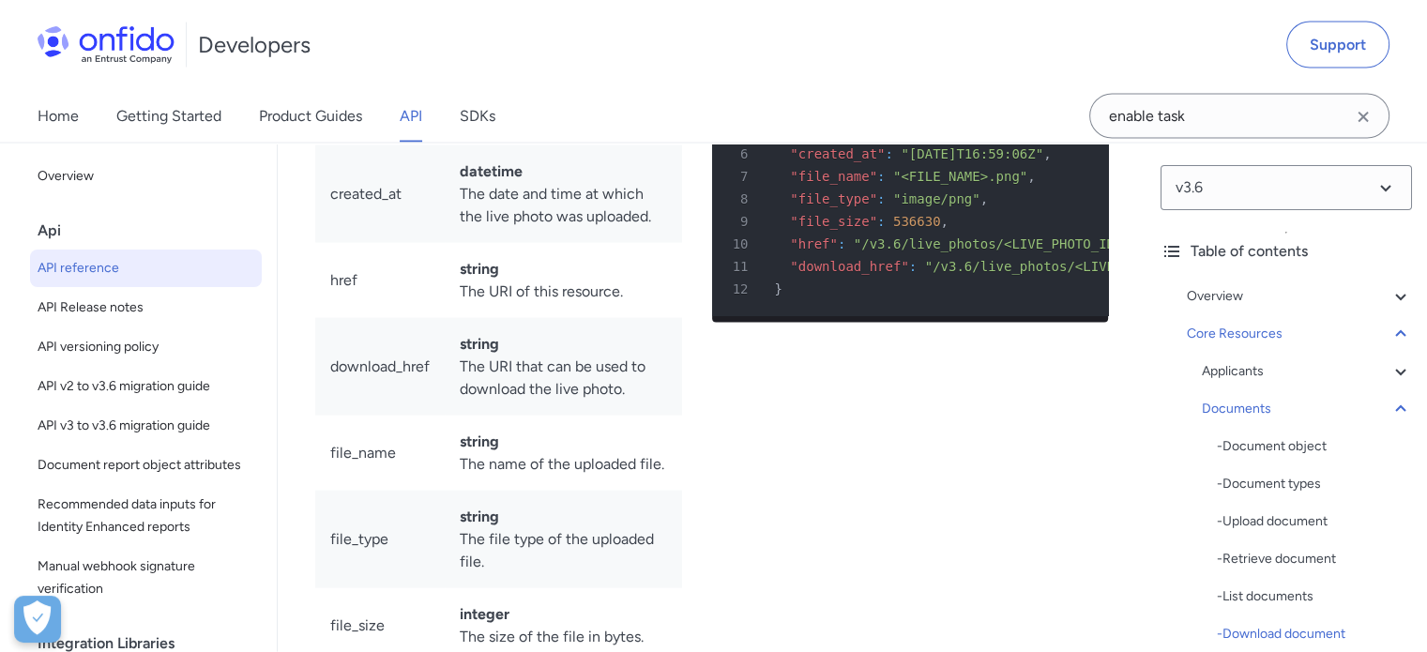
scroll to position [39298, 0]
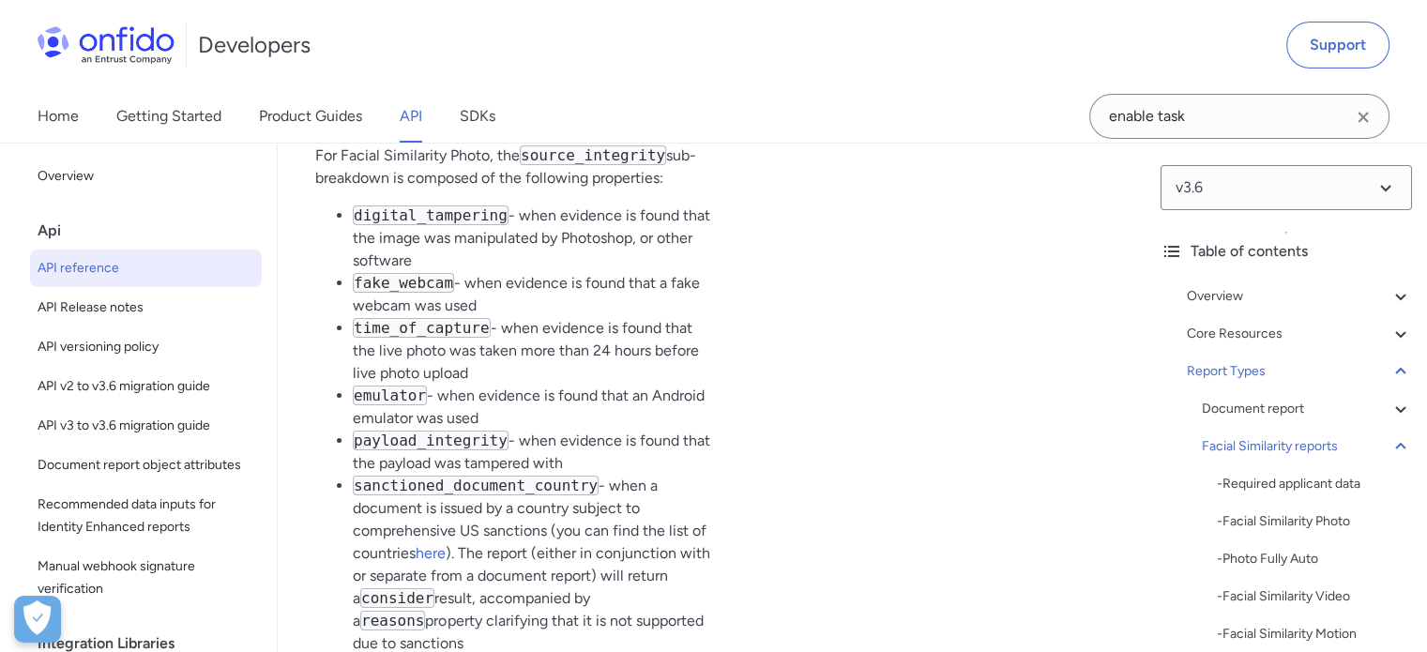
scroll to position [99825, 0]
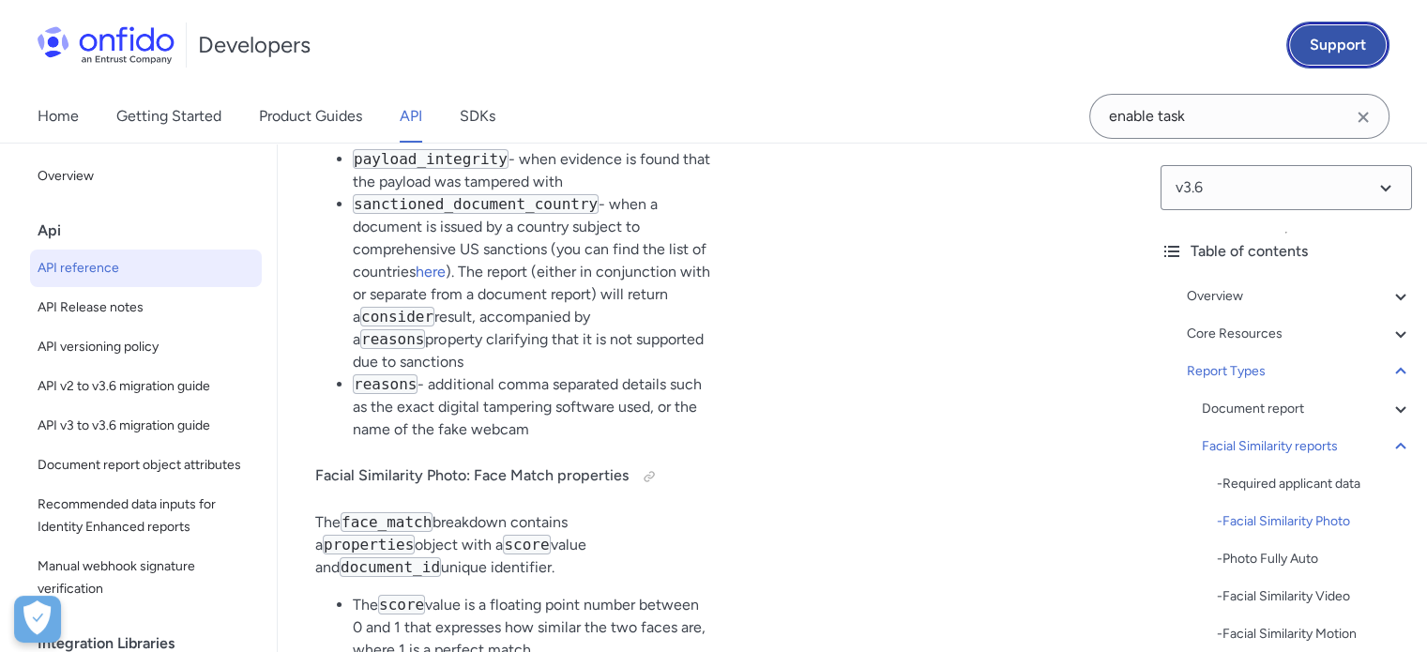
click at [1365, 52] on link "Support" at bounding box center [1337, 45] width 103 height 47
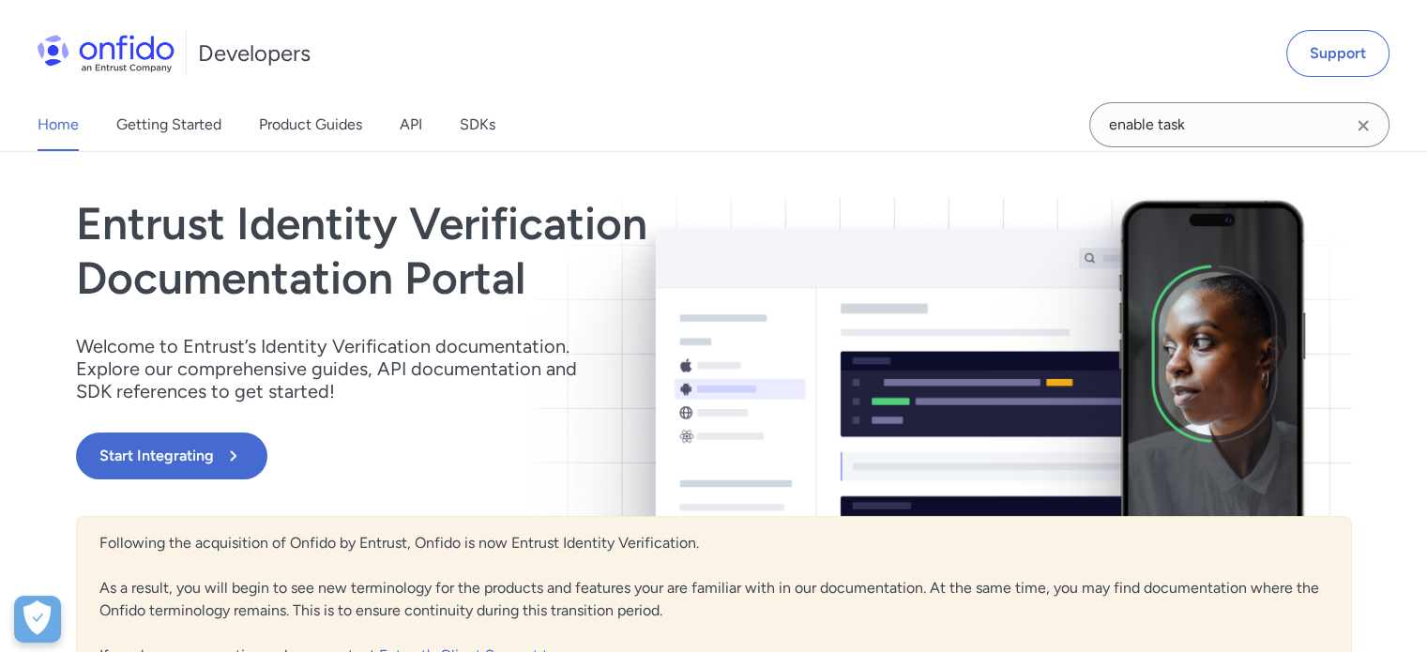
scroll to position [94, 0]
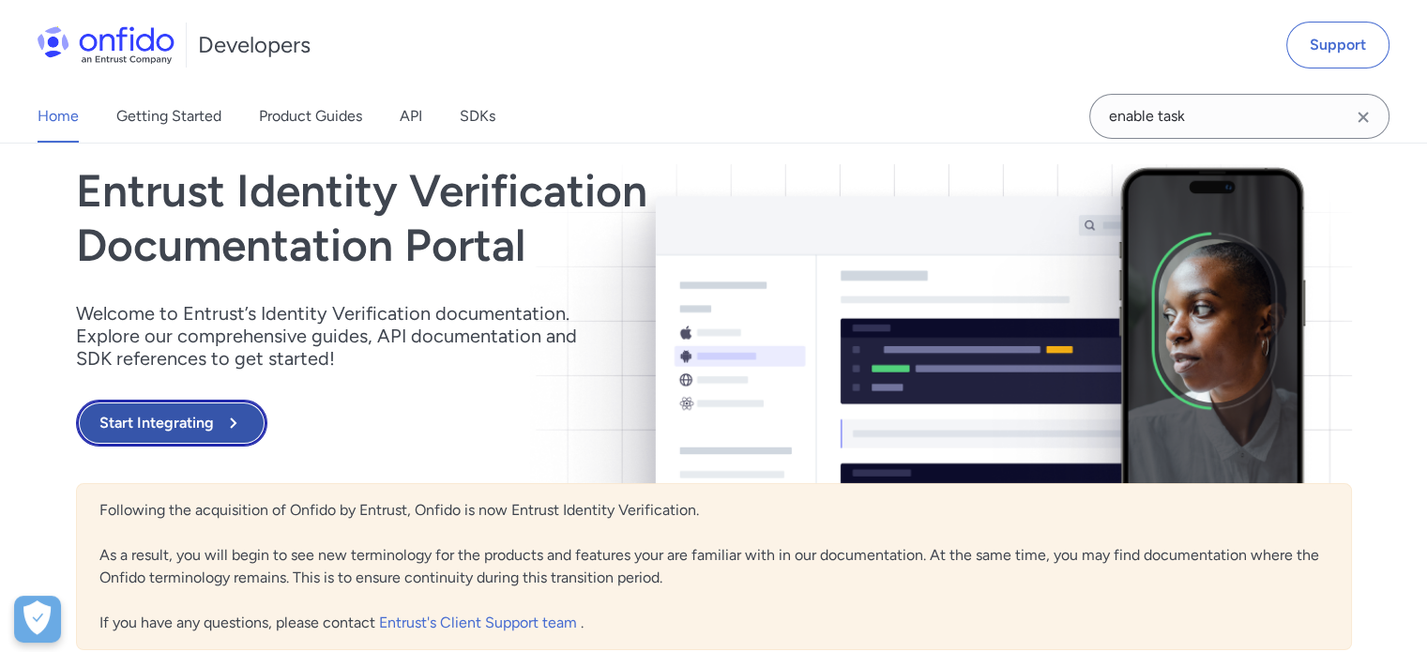
click at [227, 427] on icon at bounding box center [232, 423] width 23 height 23
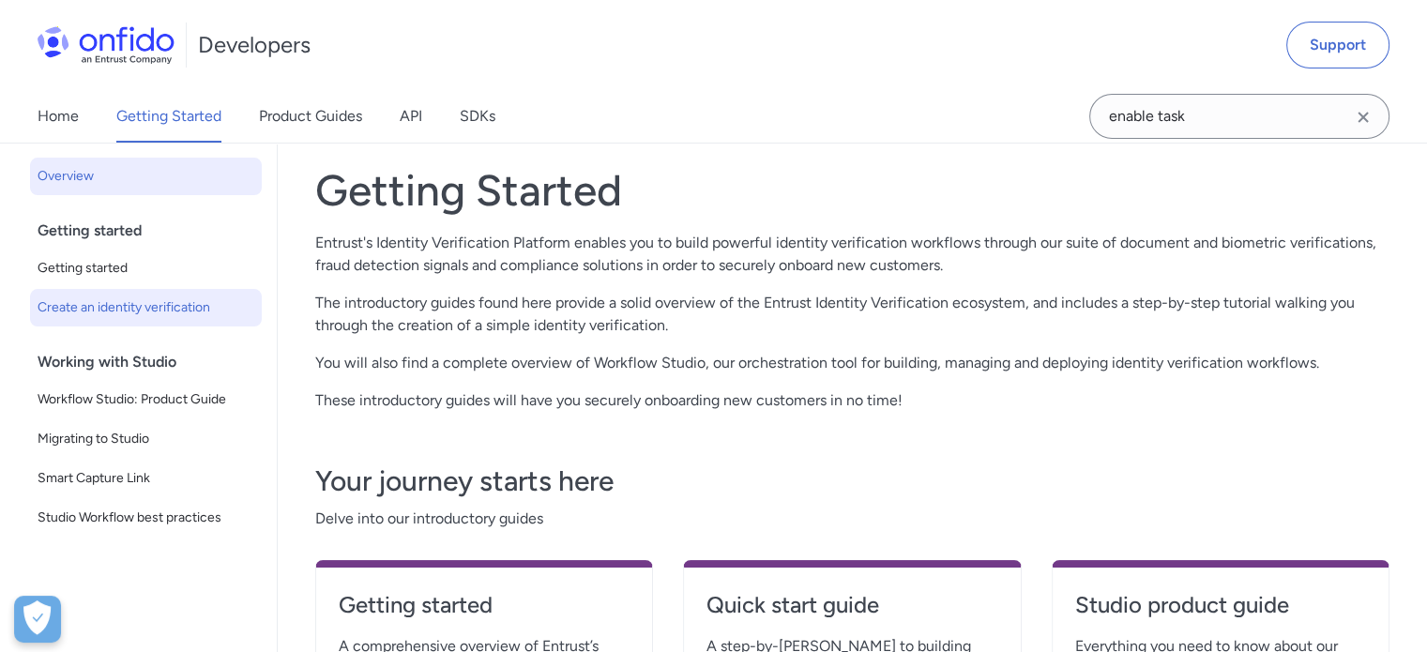
click at [194, 310] on span "Create an identity verification" at bounding box center [146, 307] width 217 height 23
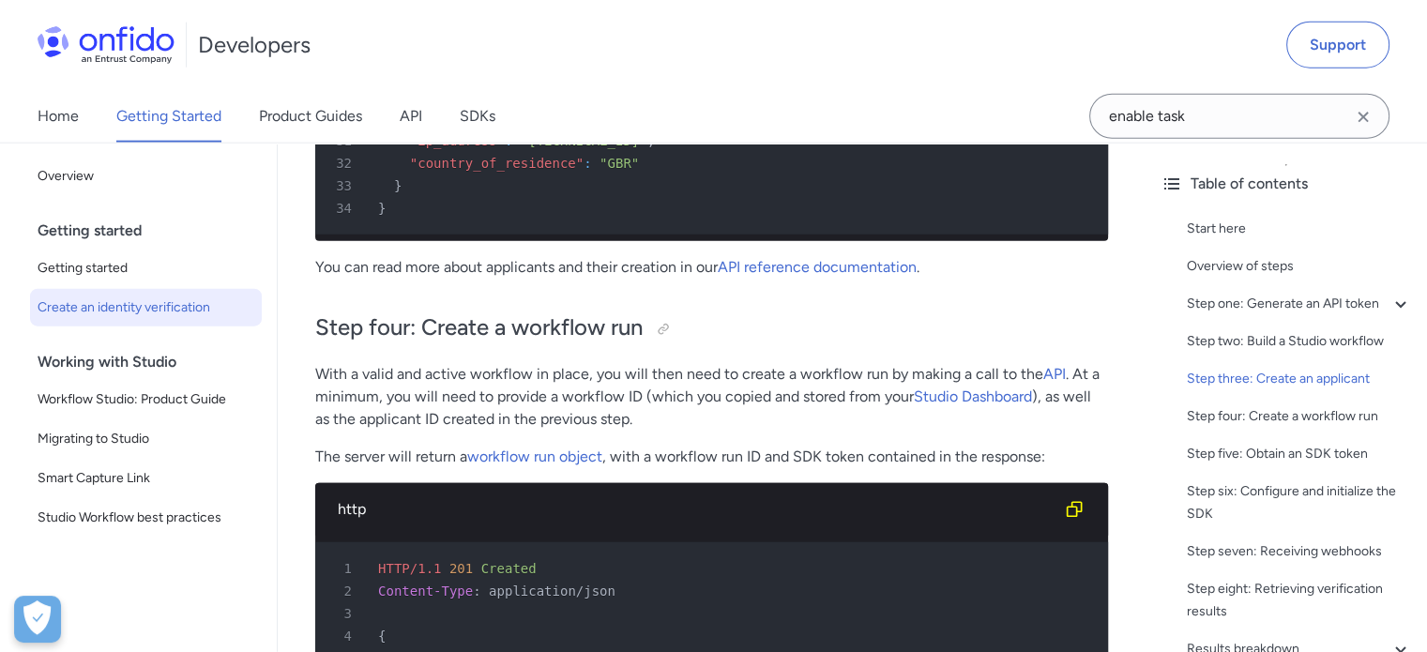
scroll to position [4784, 0]
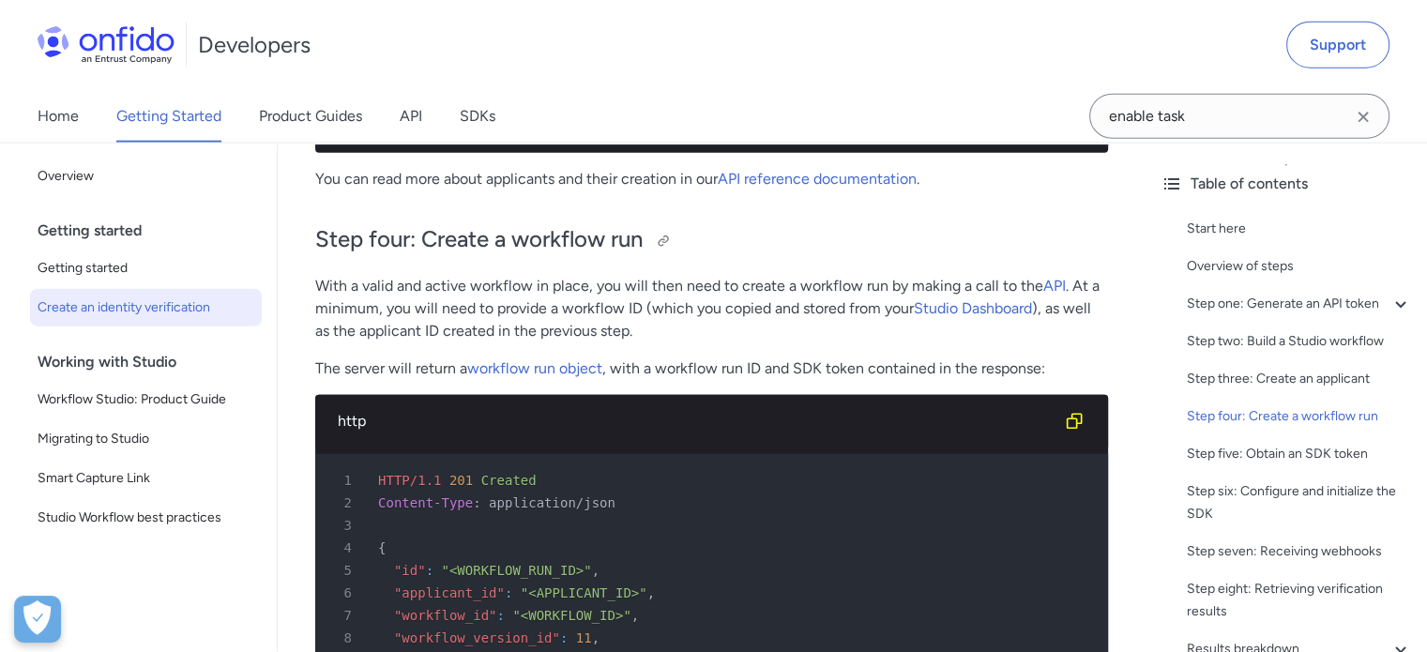
click at [856, 256] on h2 "Step four: Create a workflow run" at bounding box center [711, 240] width 793 height 32
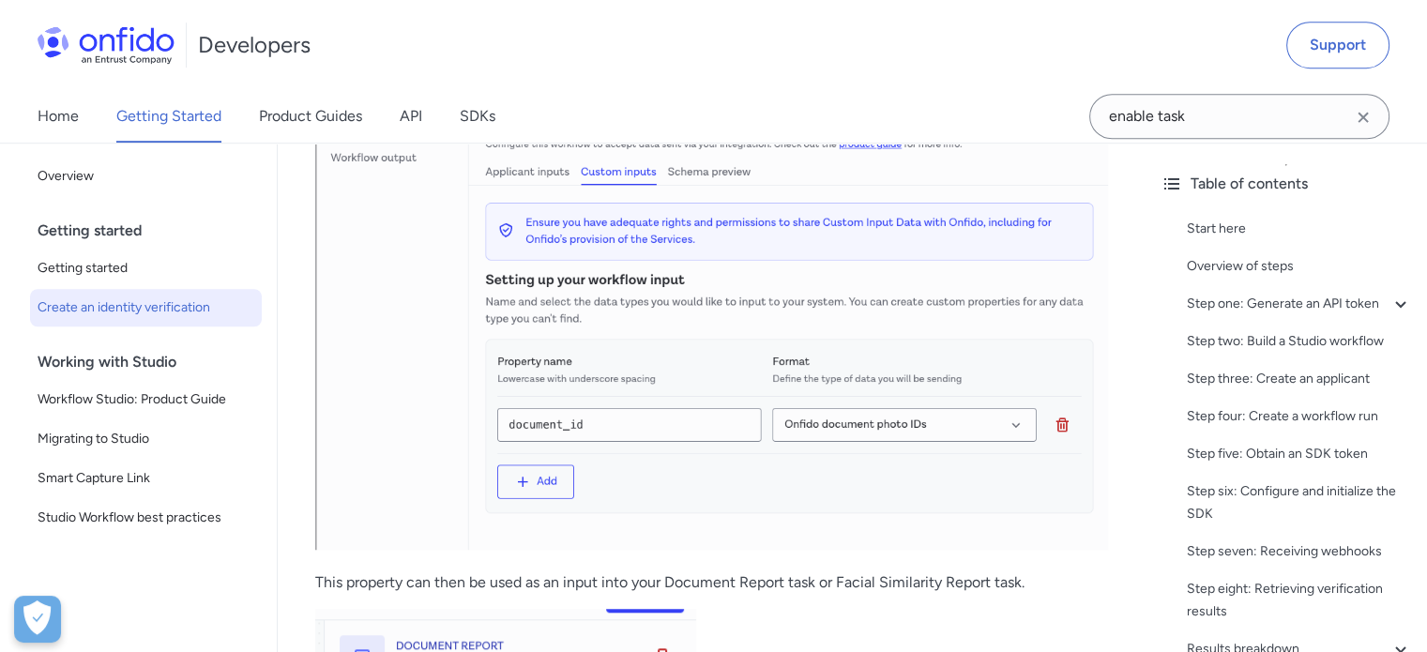
scroll to position [8348, 0]
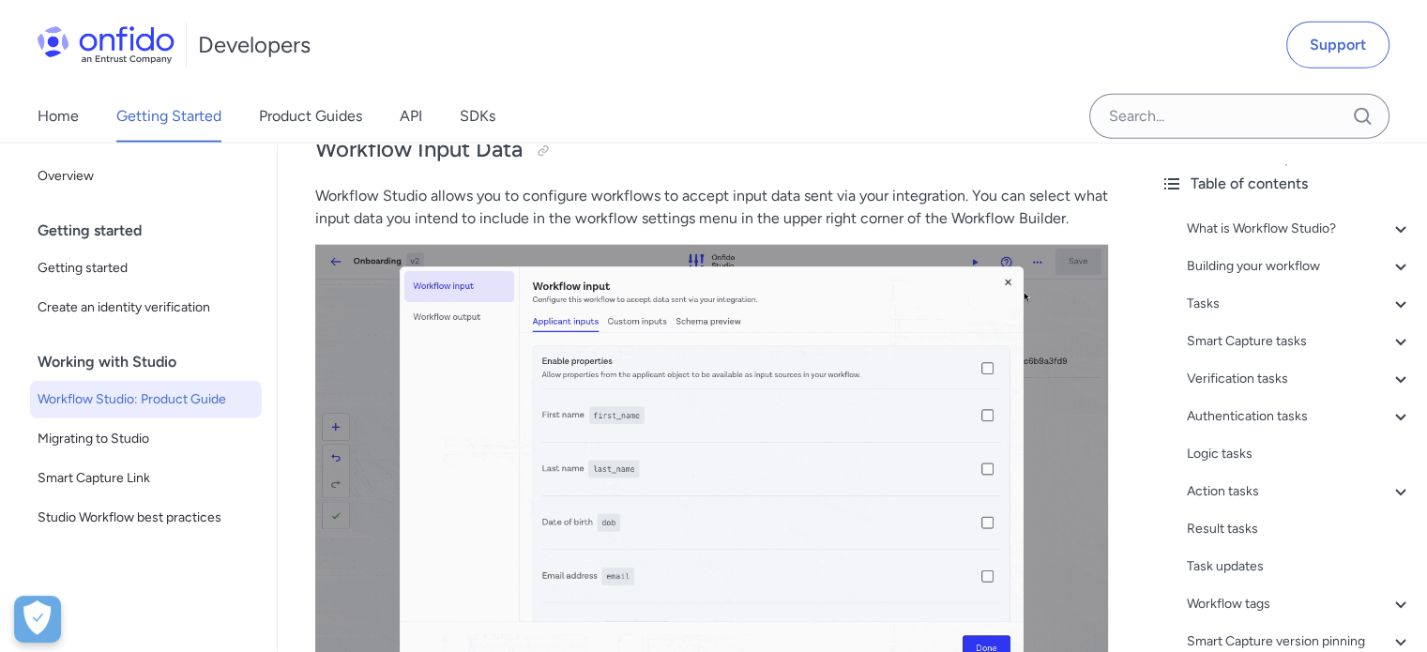
scroll to position [40341, 0]
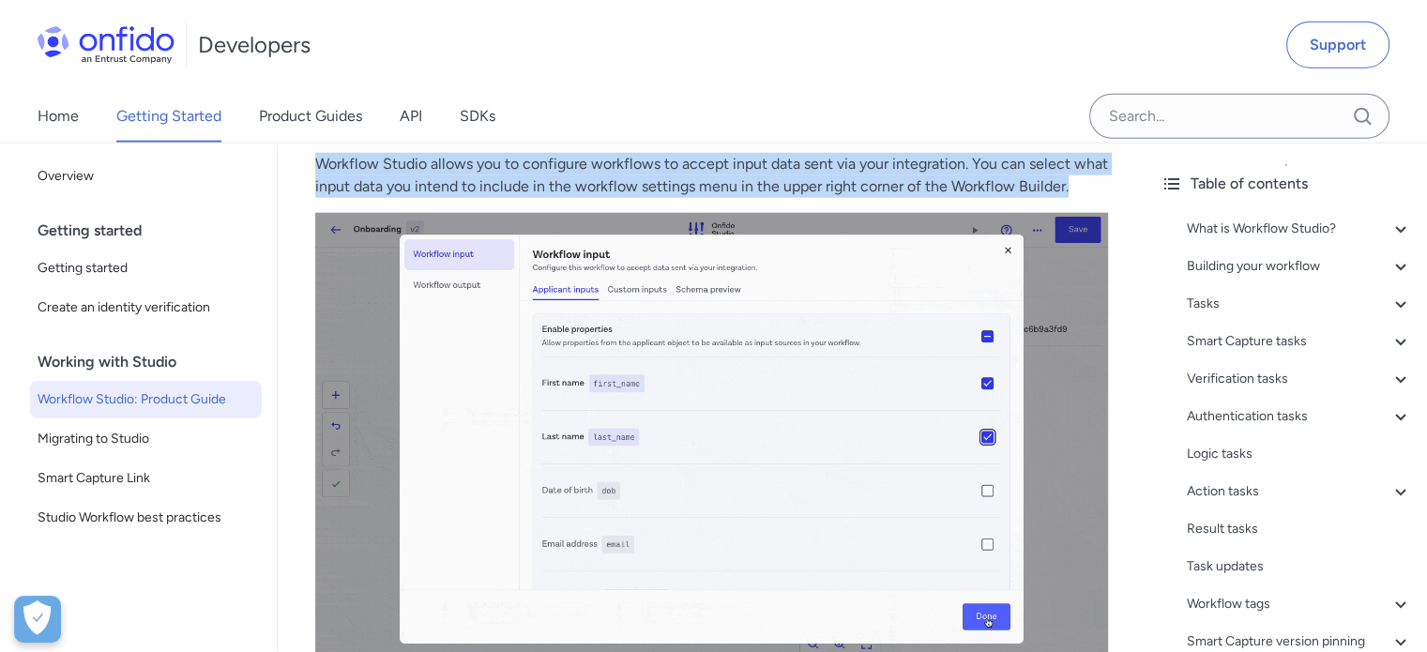
drag, startPoint x: 1109, startPoint y: 183, endPoint x: 295, endPoint y: 162, distance: 814.4
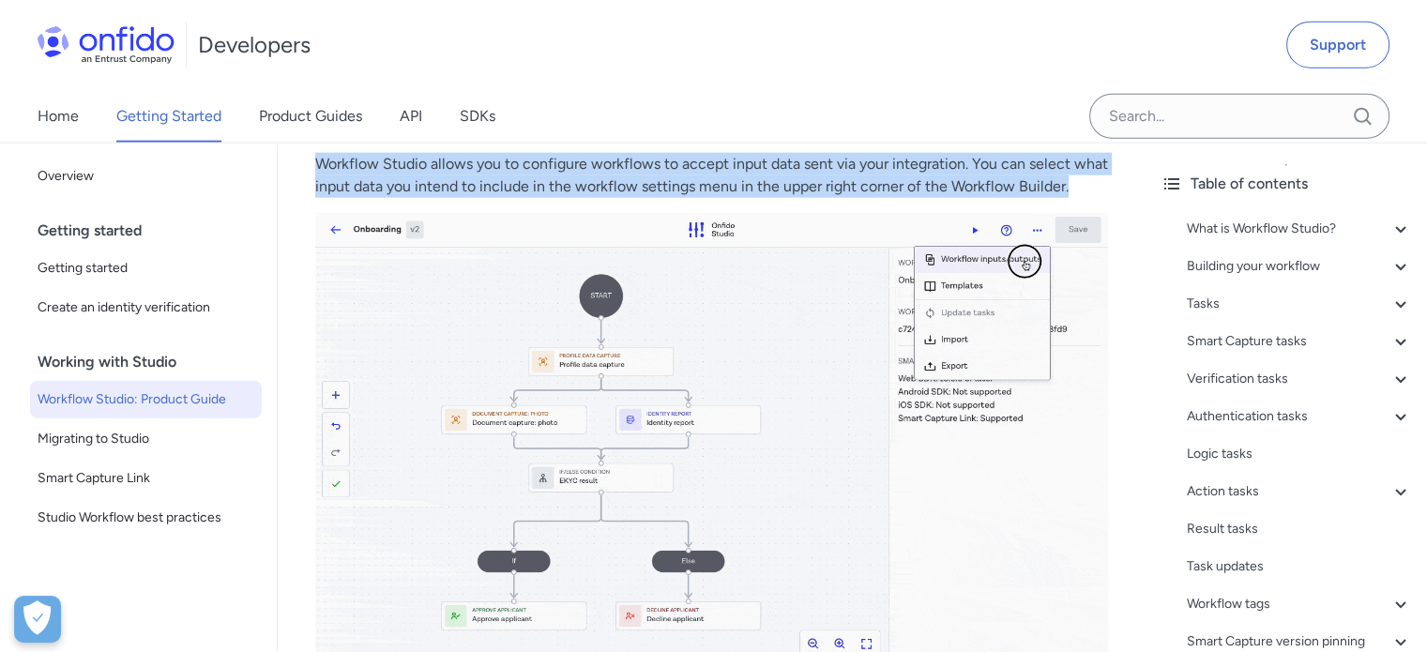
copy p "Workflow Studio allows you to configure workflows to accept input data sent via…"
